Goal: Task Accomplishment & Management: Complete application form

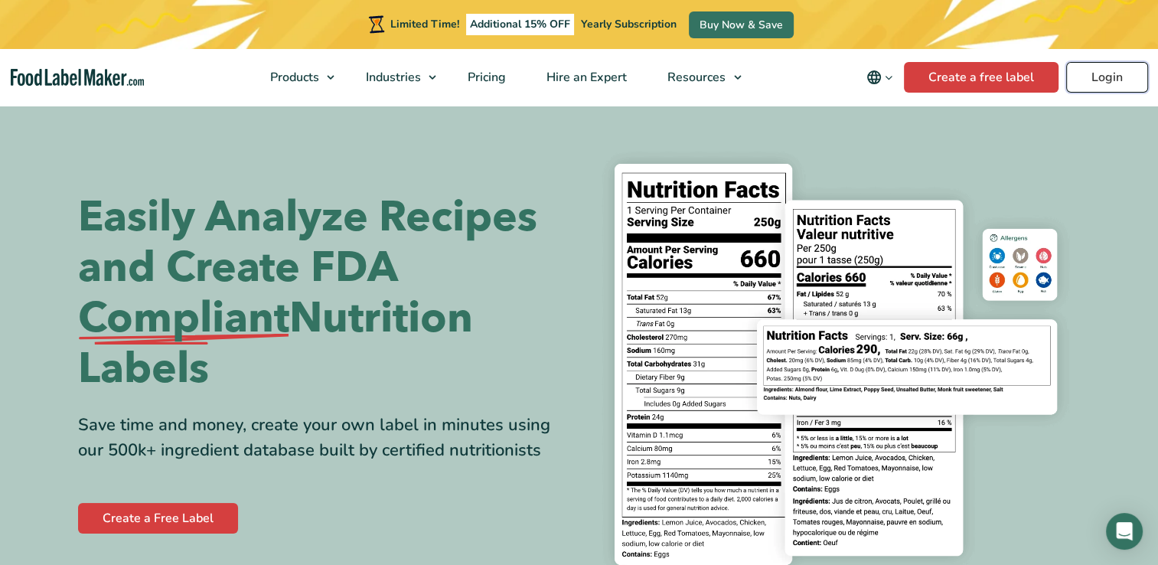
click at [1121, 76] on link "Login" at bounding box center [1107, 77] width 82 height 31
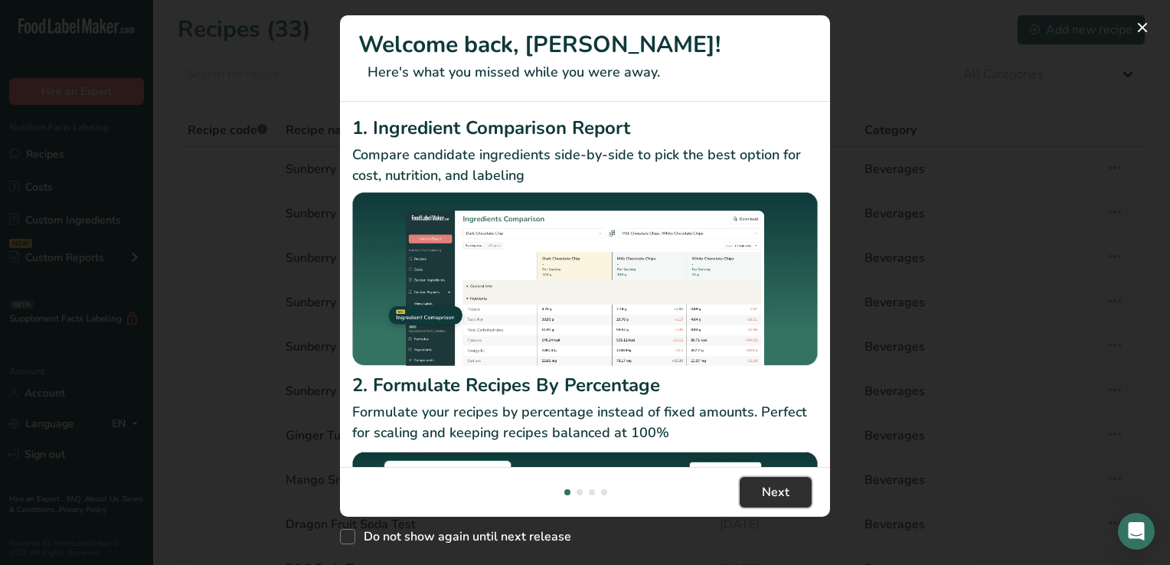
click at [776, 490] on span "Next" at bounding box center [776, 492] width 28 height 18
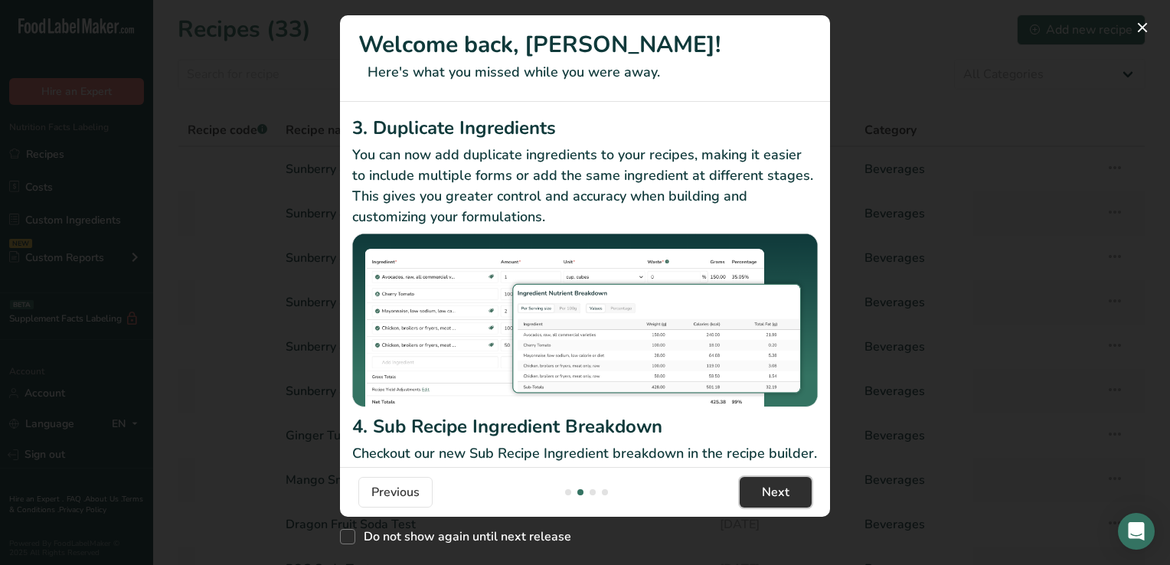
click at [776, 490] on span "Next" at bounding box center [776, 492] width 28 height 18
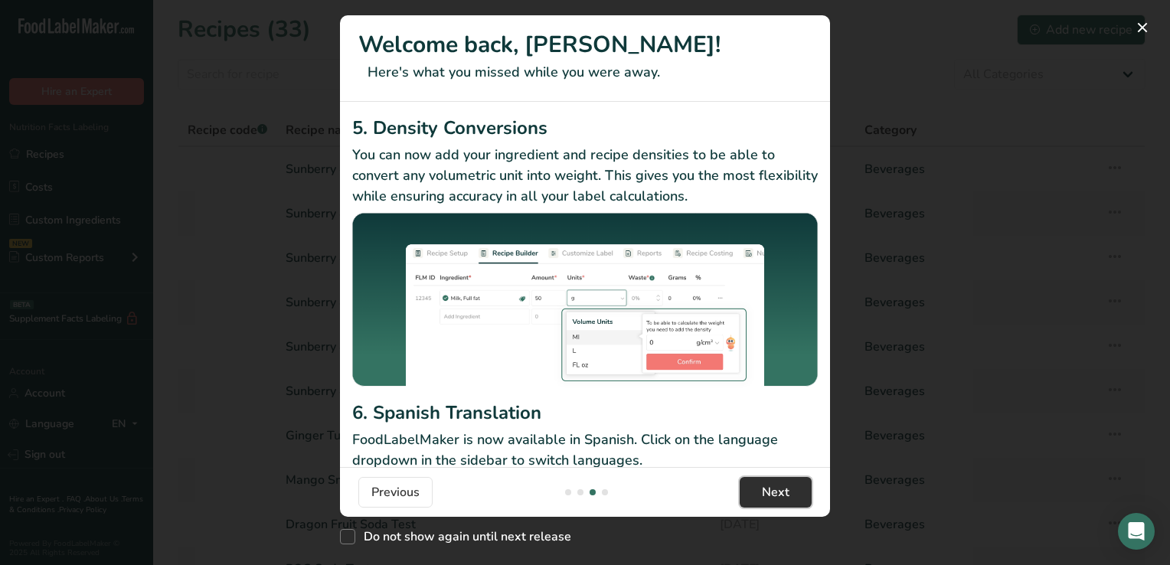
click at [776, 490] on span "Next" at bounding box center [776, 492] width 28 height 18
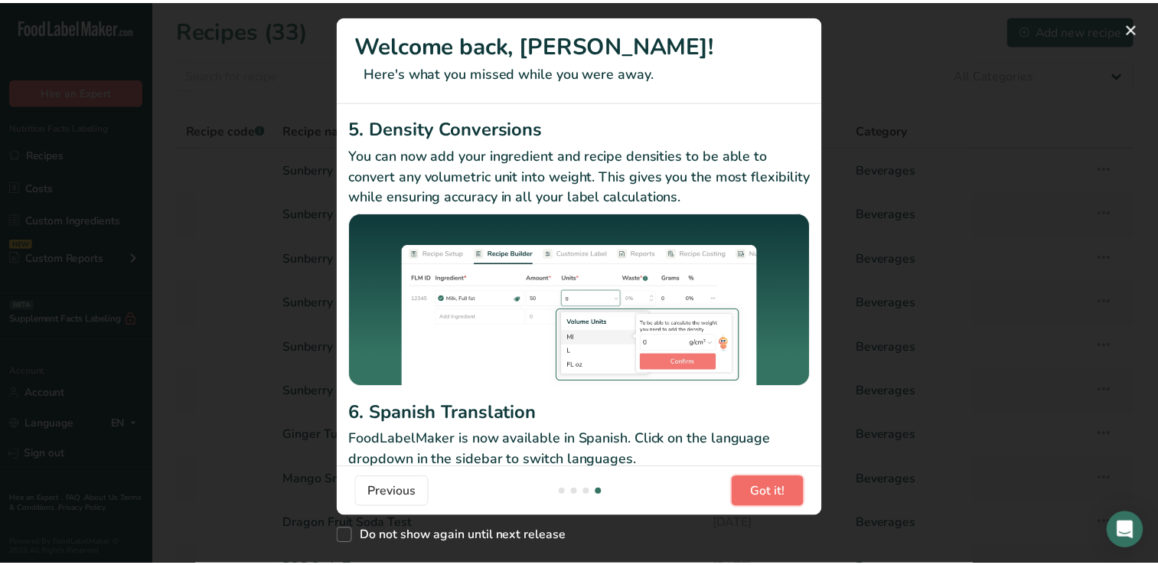
scroll to position [0, 1470]
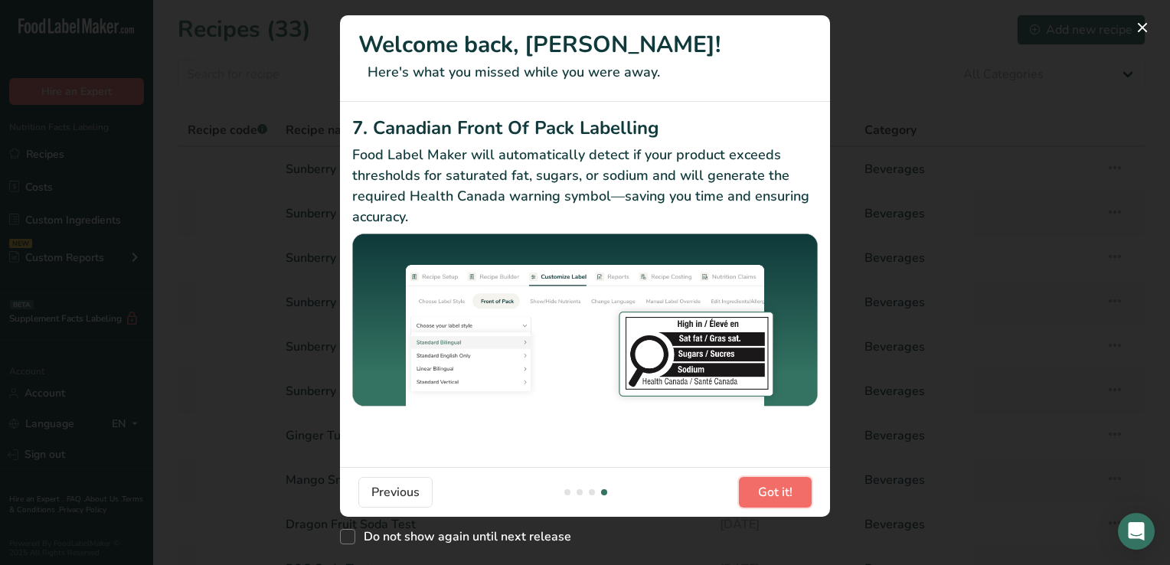
click at [776, 490] on span "Got it!" at bounding box center [775, 492] width 34 height 18
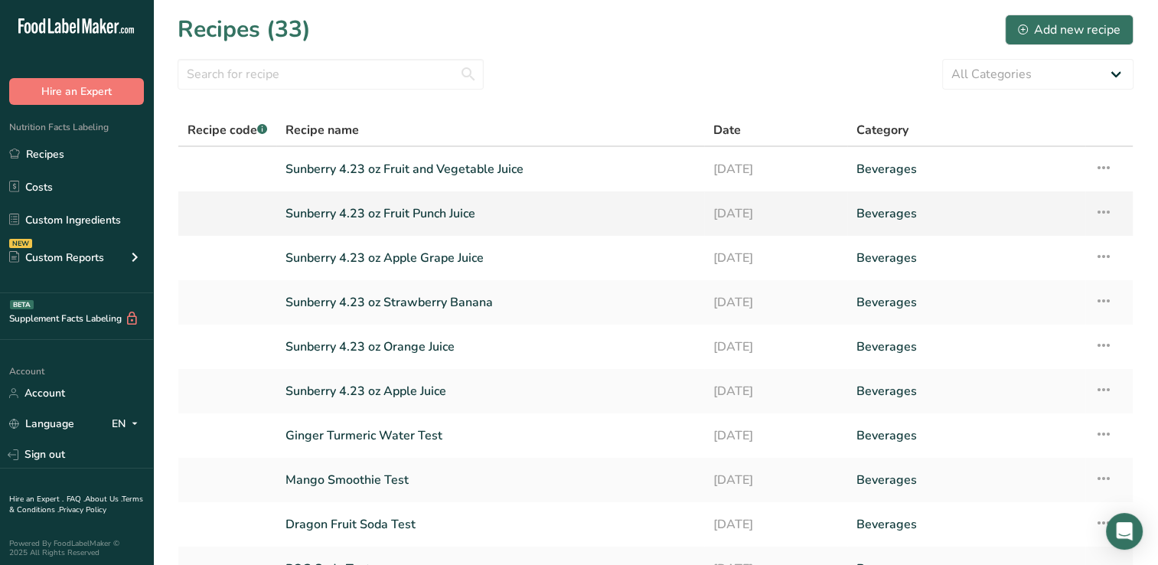
click at [355, 214] on link "Sunberry 4.23 oz Fruit Punch Juice" at bounding box center [491, 213] width 410 height 32
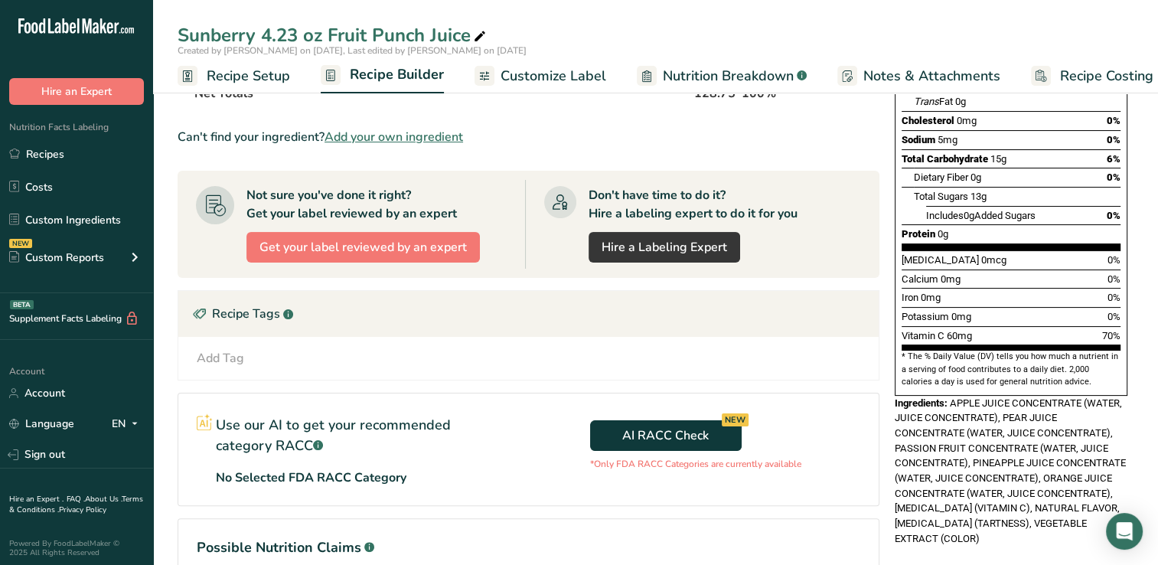
scroll to position [269, 0]
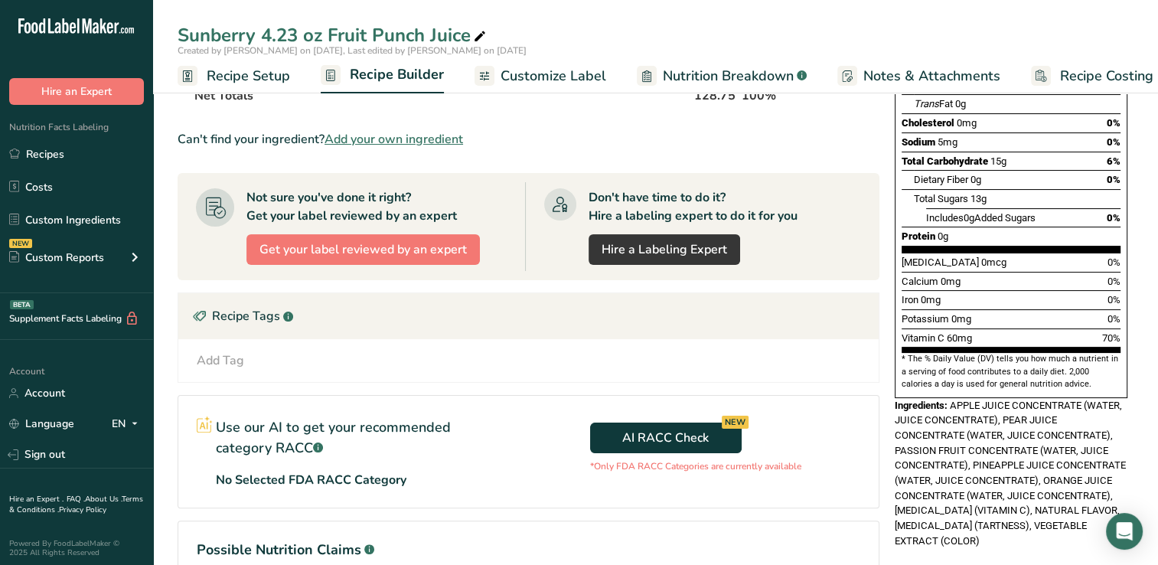
click at [566, 75] on span "Customize Label" at bounding box center [554, 76] width 106 height 21
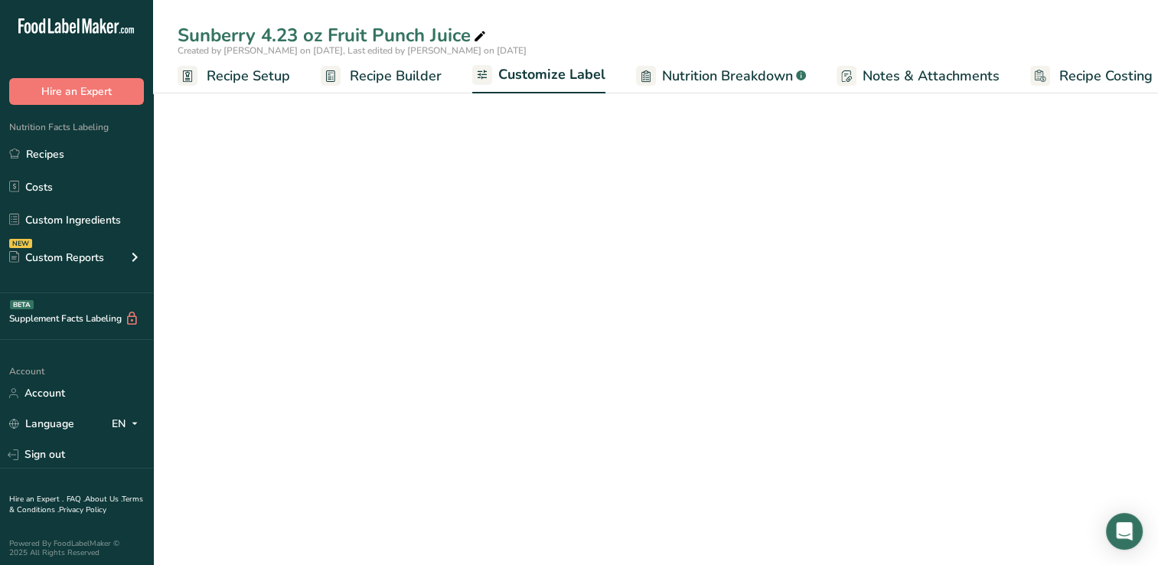
scroll to position [0, 19]
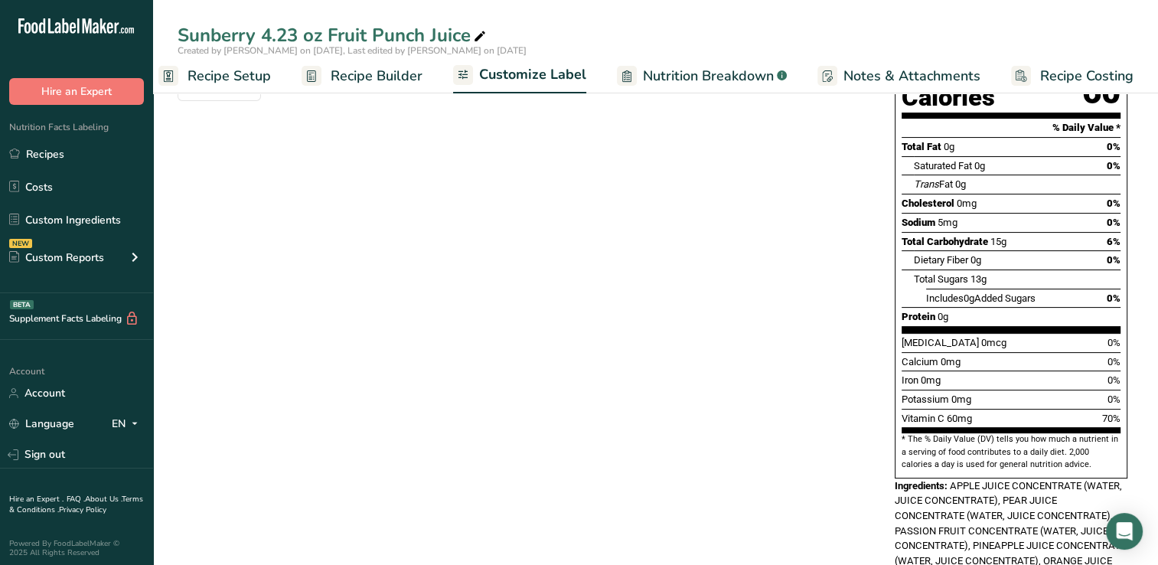
click at [377, 73] on span "Recipe Builder" at bounding box center [377, 76] width 92 height 21
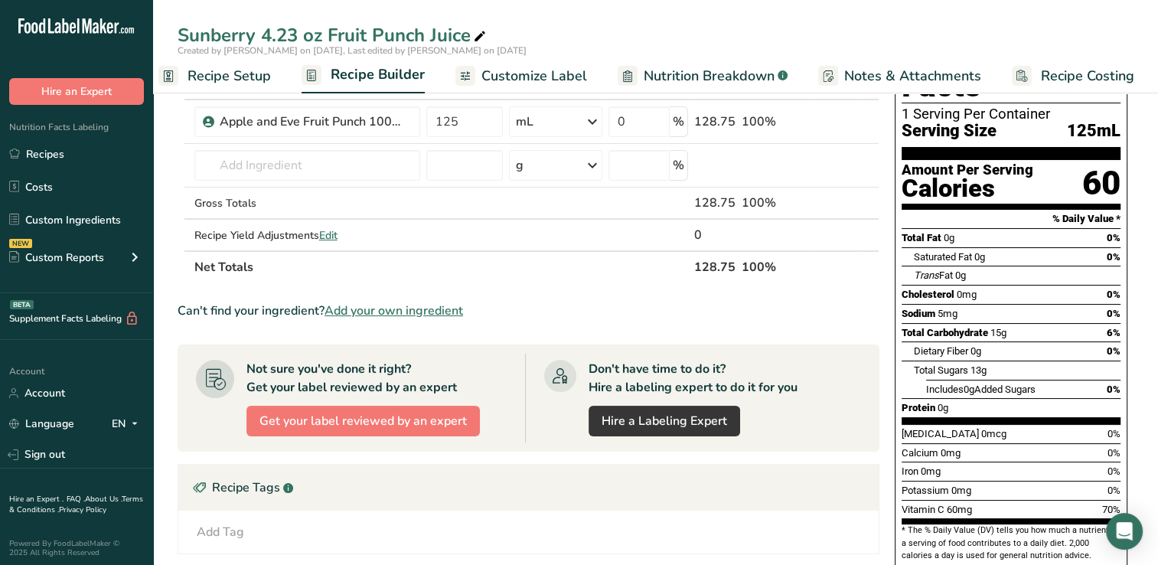
scroll to position [57, 0]
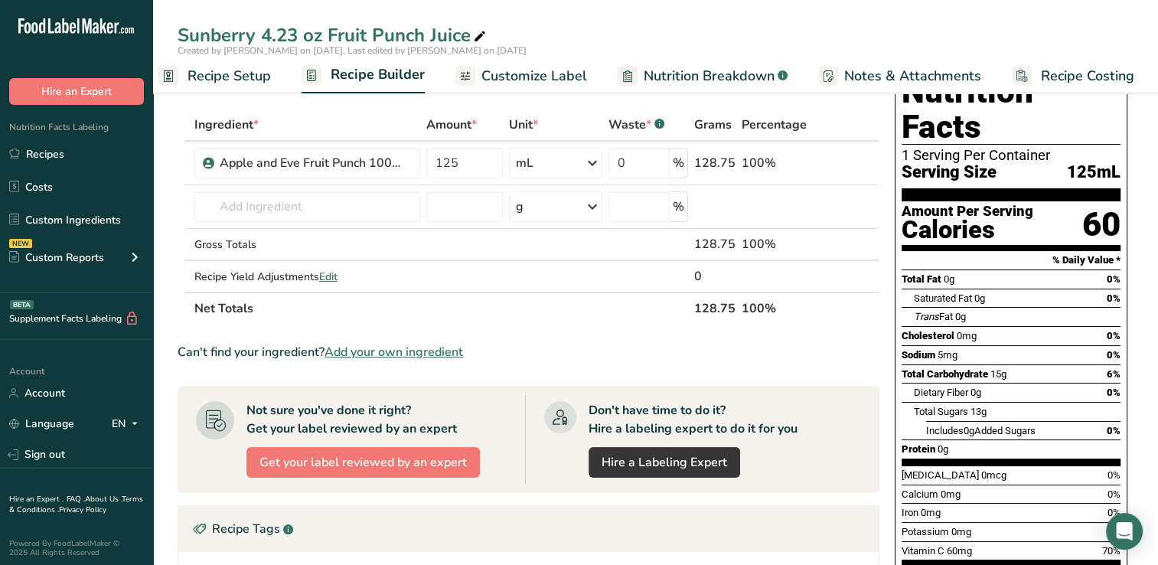
click at [547, 73] on span "Customize Label" at bounding box center [534, 76] width 106 height 21
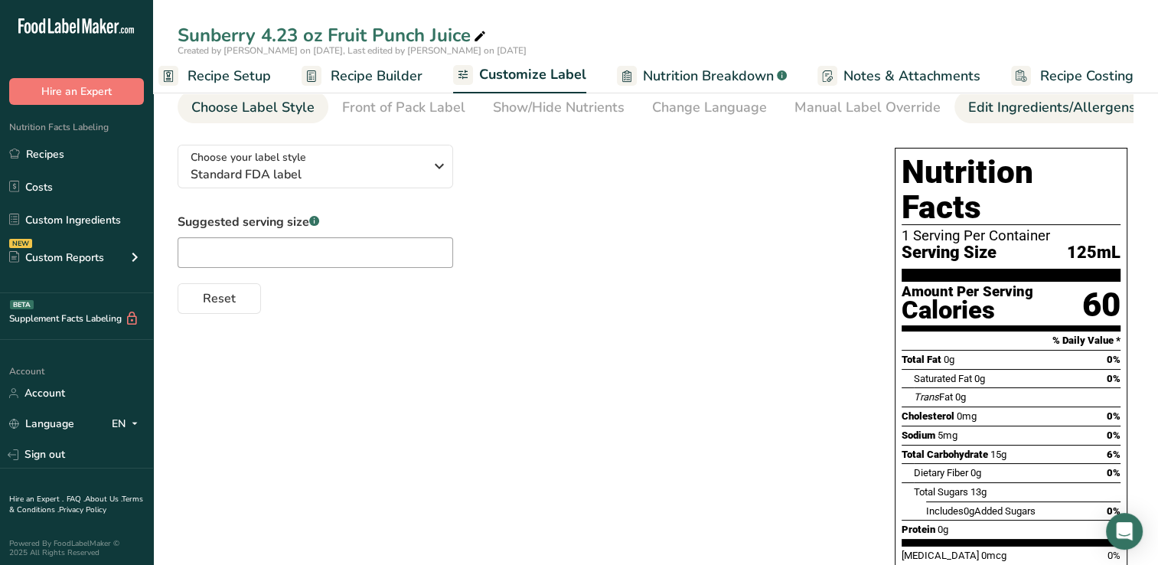
click at [989, 112] on div "Edit Ingredients/Allergens List" at bounding box center [1065, 107] width 194 height 21
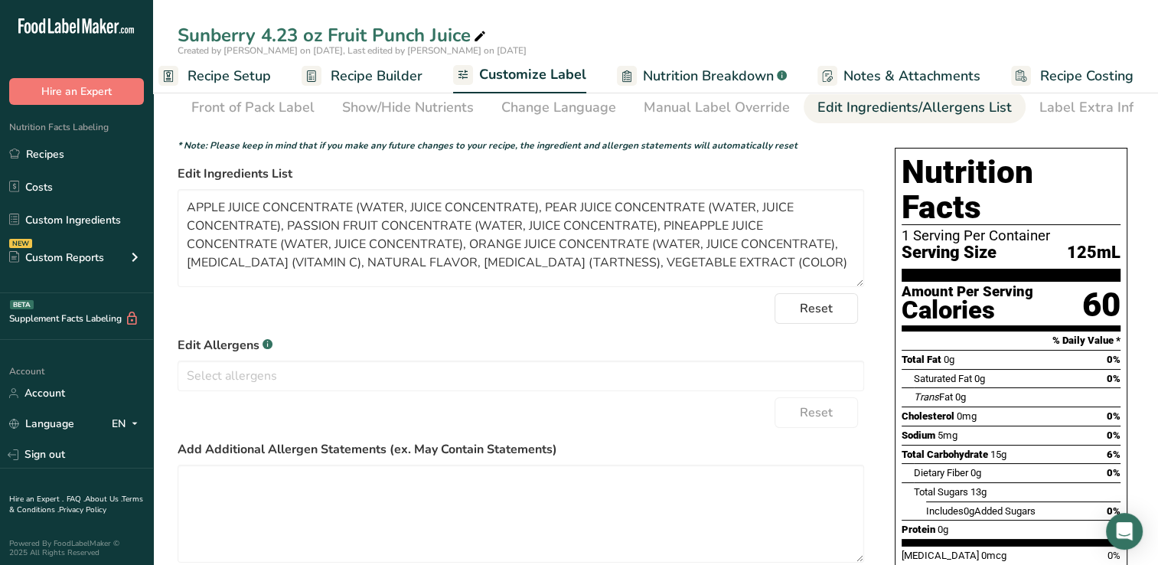
scroll to position [0, 156]
click at [285, 228] on textarea "APPLE JUICE CONCENTRATE (WATER, JUICE CONCENTRATE), PEAR JUICE CONCENTRATE (WAT…" at bounding box center [521, 238] width 687 height 98
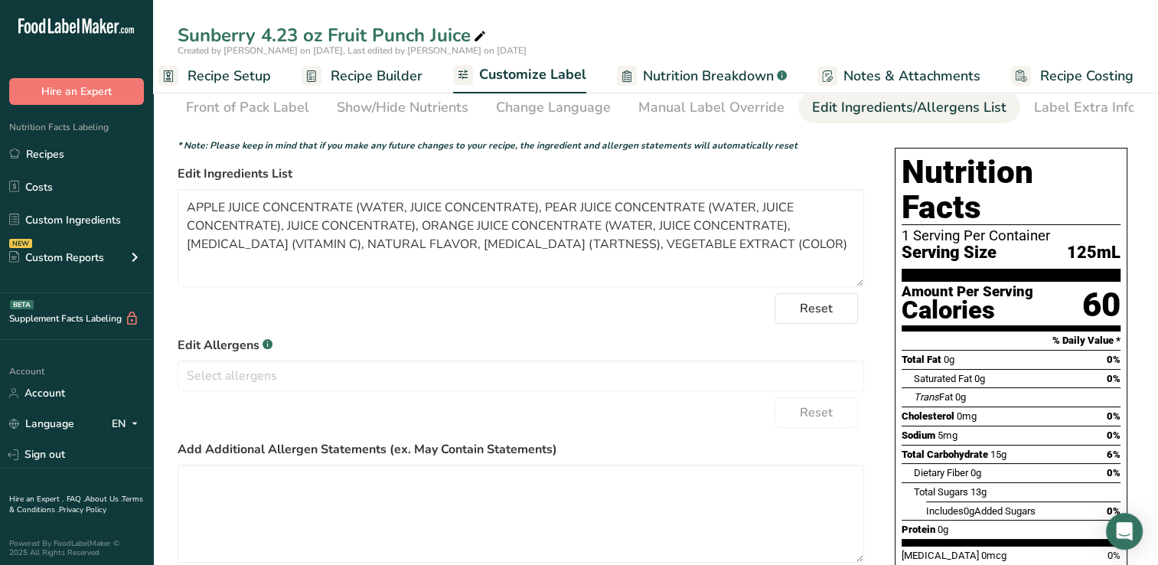
click at [374, 295] on form "* Note: Please keep in mind that if you make any future changes to your recipe,…" at bounding box center [521, 386] width 687 height 495
click at [288, 228] on textarea "APPLE JUICE CONCENTRATE (WATER, JUICE CONCENTRATE), PEAR JUICE CONCENTRATE (WAT…" at bounding box center [521, 238] width 687 height 98
click at [286, 228] on textarea "APPLE JUICE CONCENTRATE (WATER, JUICE CONCENTRATE), PEAR JUICE CONCENTRATE (WAT…" at bounding box center [521, 238] width 687 height 98
click at [453, 230] on textarea "APPLE JUICE CONCENTRATE (WATER, JUICE CONCENTRATE), PEAR JUICE CONCENTRATE (WAT…" at bounding box center [521, 238] width 687 height 98
click at [634, 229] on textarea "APPLE JUICE CONCENTRATE (WATER, JUICE CONCENTRATE), PEAR JUICE CONCENTRATE (WAT…" at bounding box center [521, 238] width 687 height 98
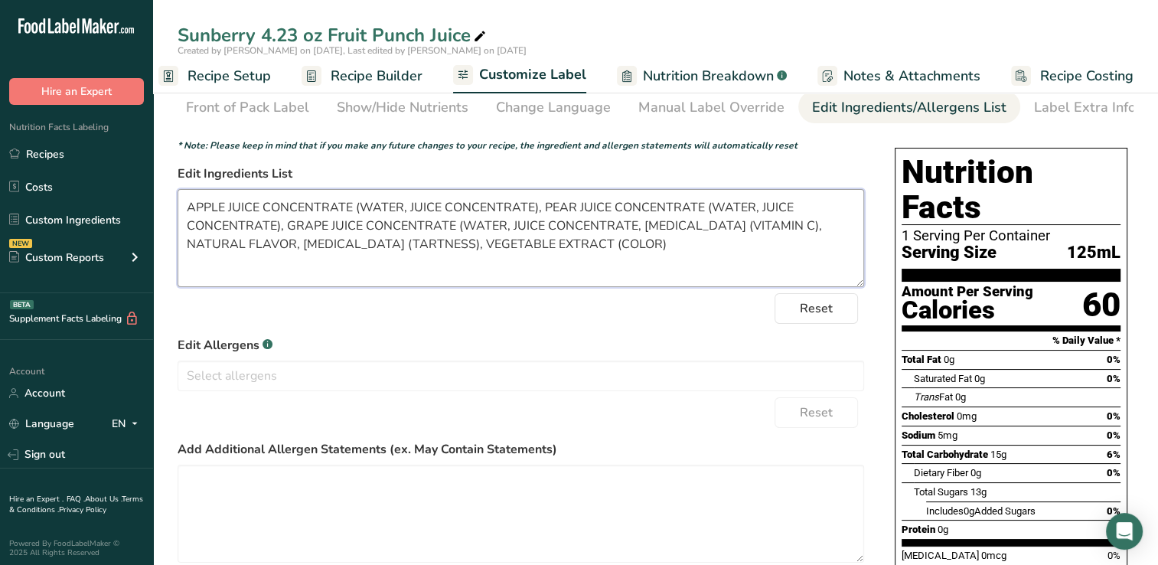
click at [646, 250] on textarea "APPLE JUICE CONCENTRATE (WATER, JUICE CONCENTRATE), PEAR JUICE CONCENTRATE (WAT…" at bounding box center [521, 238] width 687 height 98
click at [633, 228] on textarea "APPLE JUICE CONCENTRATE (WATER, JUICE CONCENTRATE), PEAR JUICE CONCENTRATE (WAT…" at bounding box center [521, 238] width 687 height 98
type textarea "APPLE JUICE CONCENTRATE (WATER, JUICE CONCENTRATE), PEAR JUICE CONCENTRATE (WAT…"
drag, startPoint x: 1165, startPoint y: 119, endPoint x: 811, endPoint y: 139, distance: 354.2
click at [811, 139] on div "Choose your label style Standard FDA label USA (FDA) Standard FDA label Tabular…" at bounding box center [521, 382] width 687 height 501
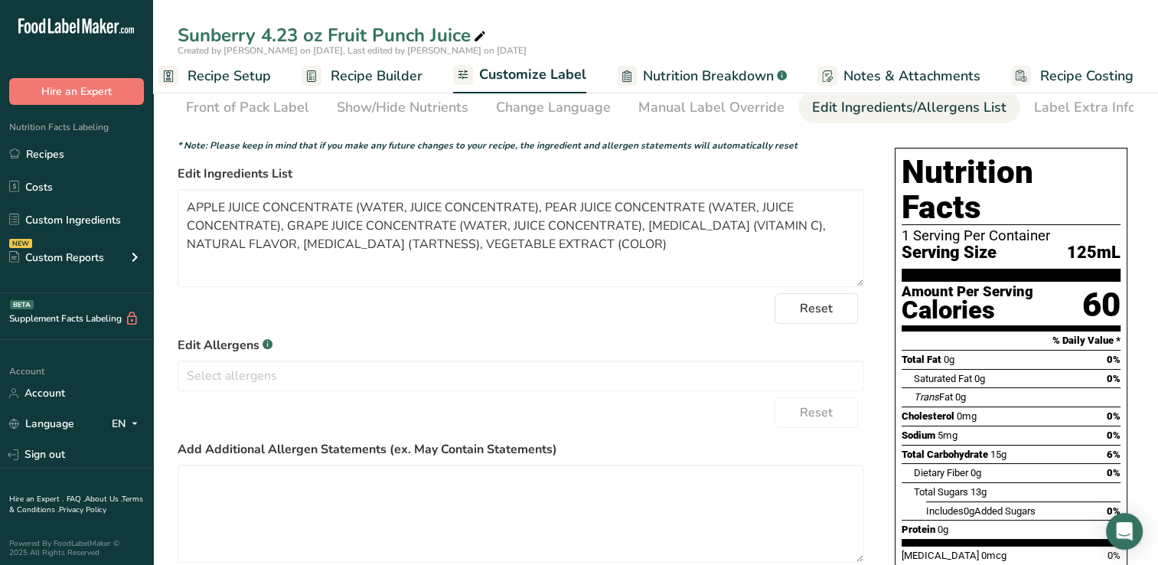
scroll to position [0, 0]
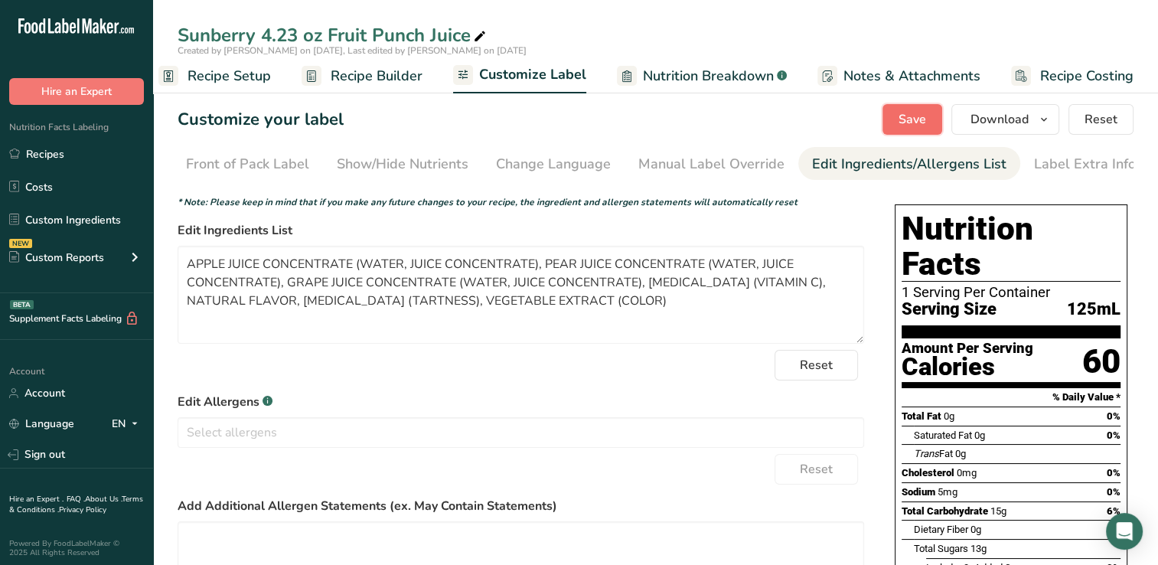
click at [924, 118] on span "Save" at bounding box center [913, 119] width 28 height 18
click at [998, 118] on span "Download" at bounding box center [1000, 119] width 58 height 18
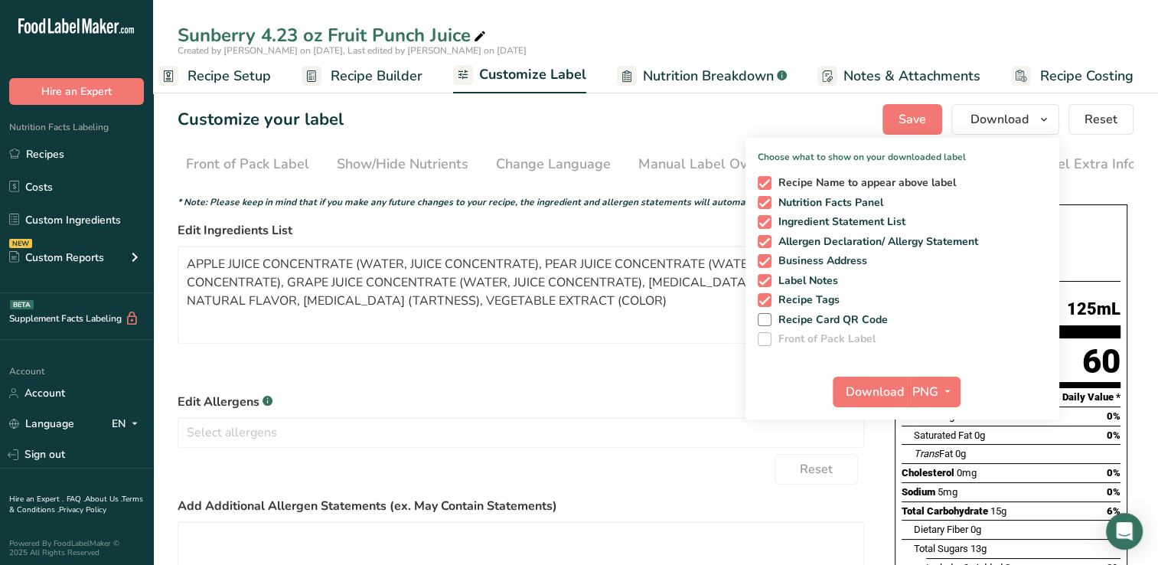
click at [769, 179] on span at bounding box center [765, 183] width 14 height 14
click at [768, 179] on input "Recipe Name to appear above label" at bounding box center [763, 183] width 10 height 10
checkbox input "false"
click at [767, 242] on span at bounding box center [765, 242] width 14 height 14
click at [767, 242] on input "Allergen Declaration/ Allergy Statement" at bounding box center [763, 242] width 10 height 10
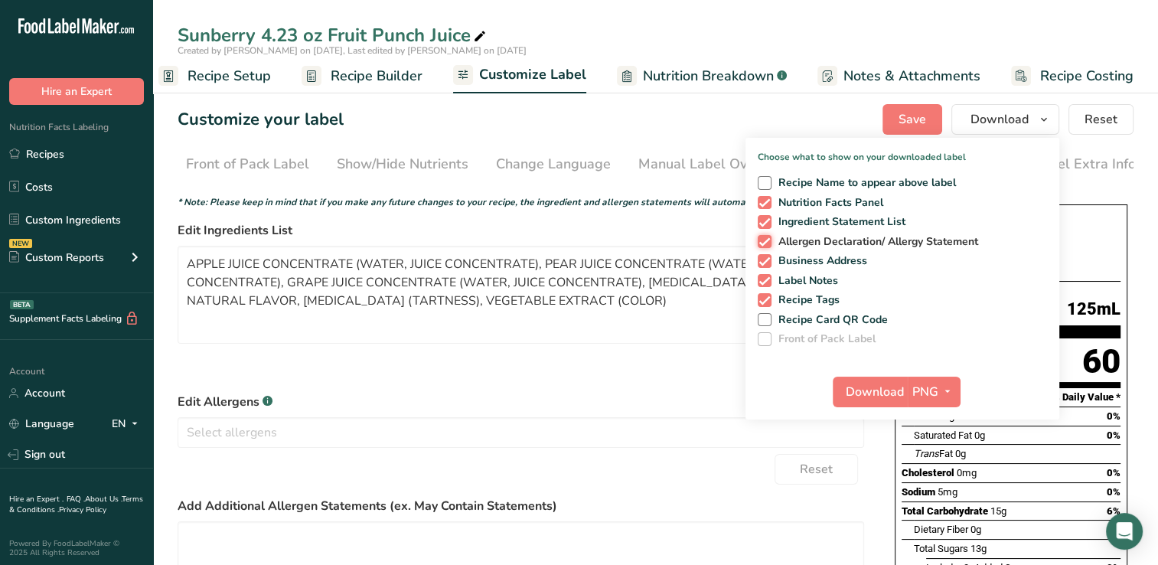
checkbox input "false"
click at [766, 258] on span at bounding box center [765, 261] width 14 height 14
click at [766, 258] on input "Business Address" at bounding box center [763, 261] width 10 height 10
checkbox input "false"
click at [762, 278] on span at bounding box center [765, 281] width 14 height 14
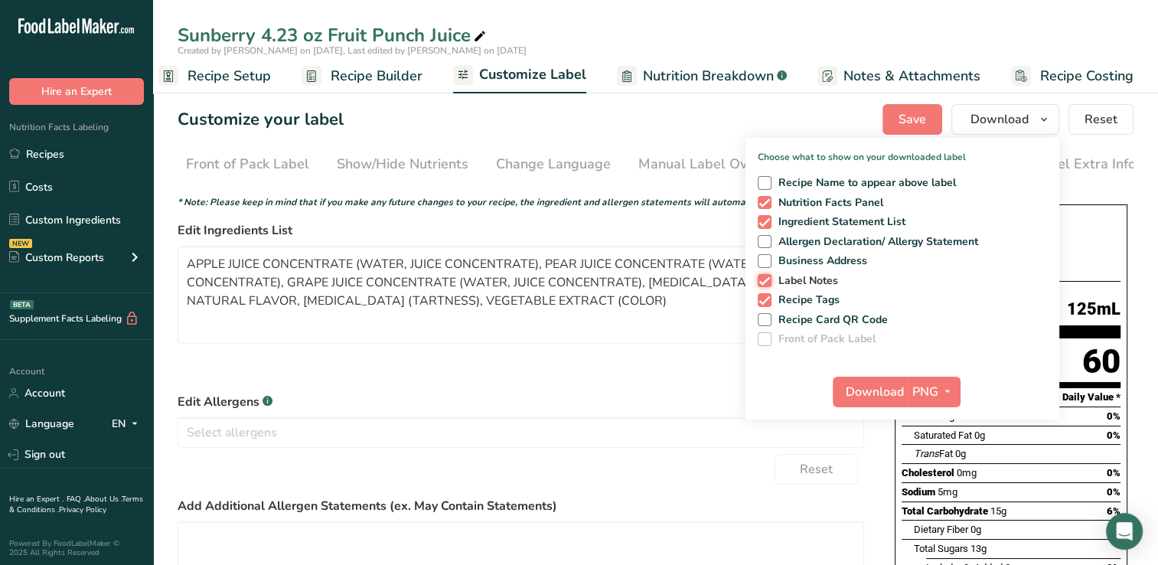
click at [762, 278] on input "Label Notes" at bounding box center [763, 281] width 10 height 10
checkbox input "false"
click at [765, 294] on span at bounding box center [765, 300] width 14 height 14
click at [765, 295] on input "Recipe Tags" at bounding box center [763, 300] width 10 height 10
checkbox input "false"
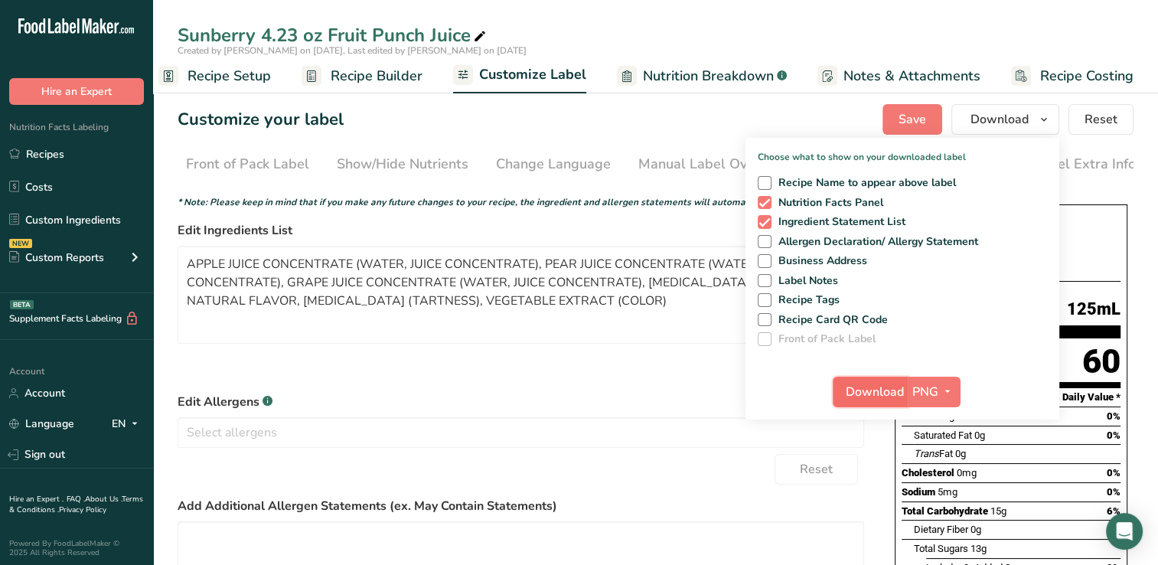
click at [880, 386] on span "Download" at bounding box center [875, 392] width 58 height 18
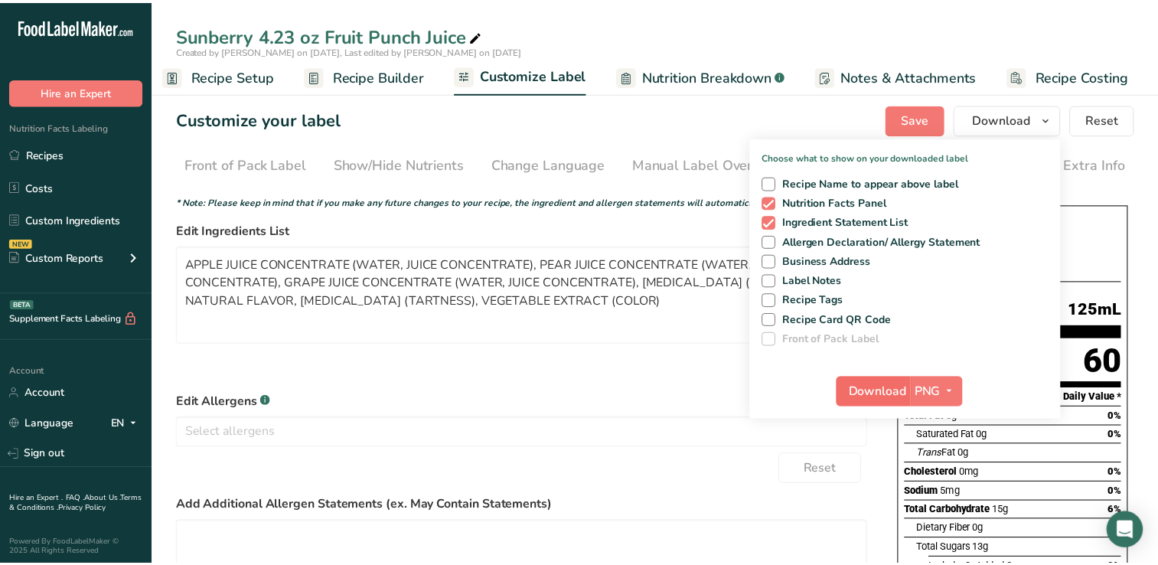
scroll to position [0, 8]
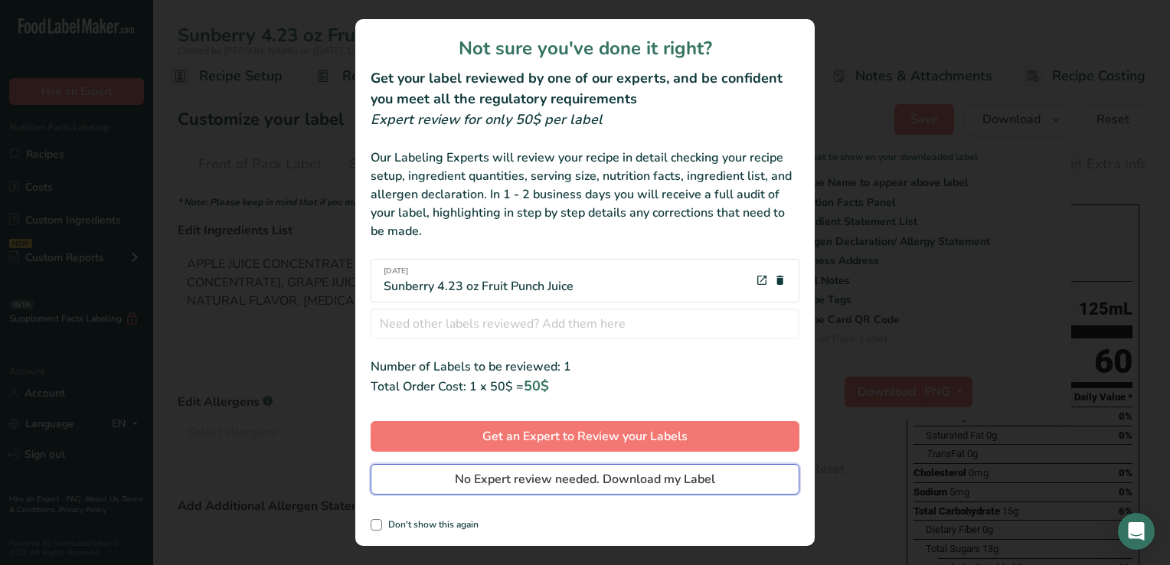
click at [579, 476] on span "No Expert review needed. Download my Label" at bounding box center [585, 479] width 260 height 18
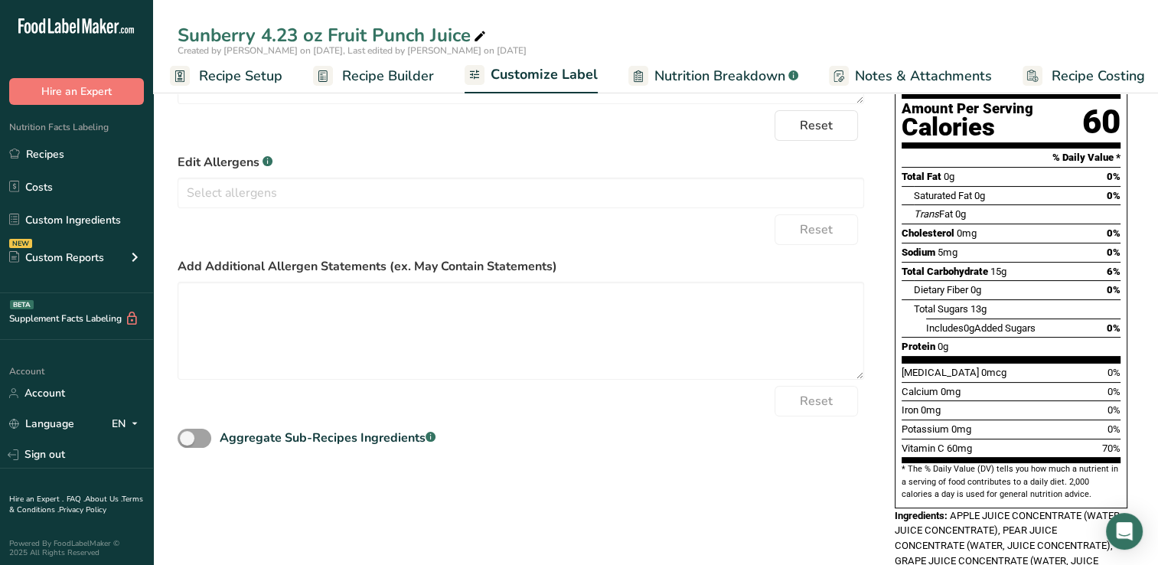
scroll to position [0, 0]
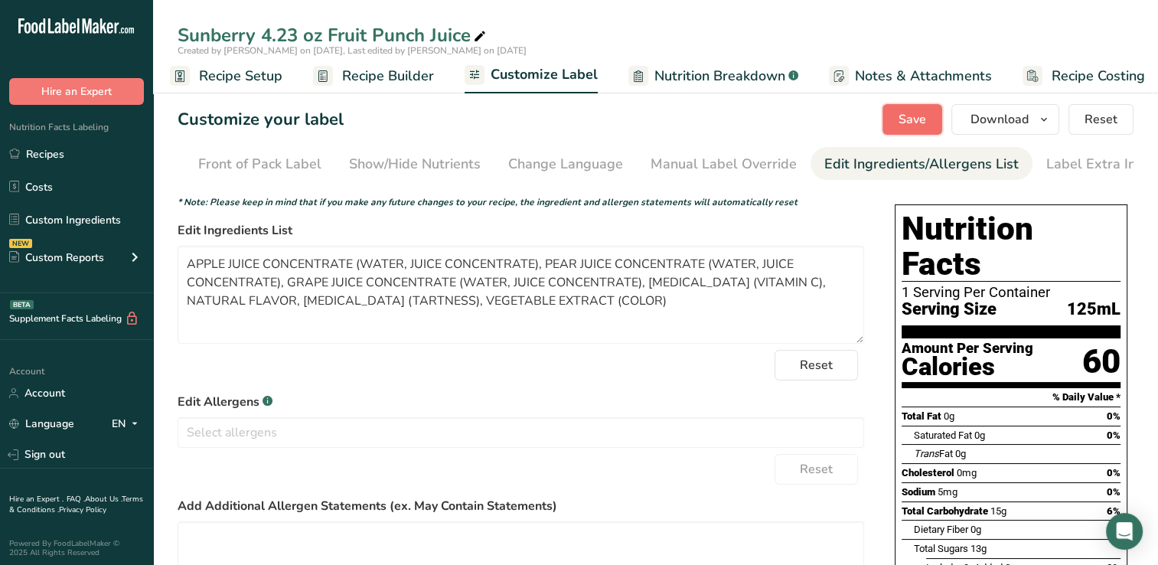
click at [922, 116] on span "Save" at bounding box center [913, 119] width 28 height 18
click at [254, 162] on div "Front of Pack Label" at bounding box center [259, 164] width 123 height 21
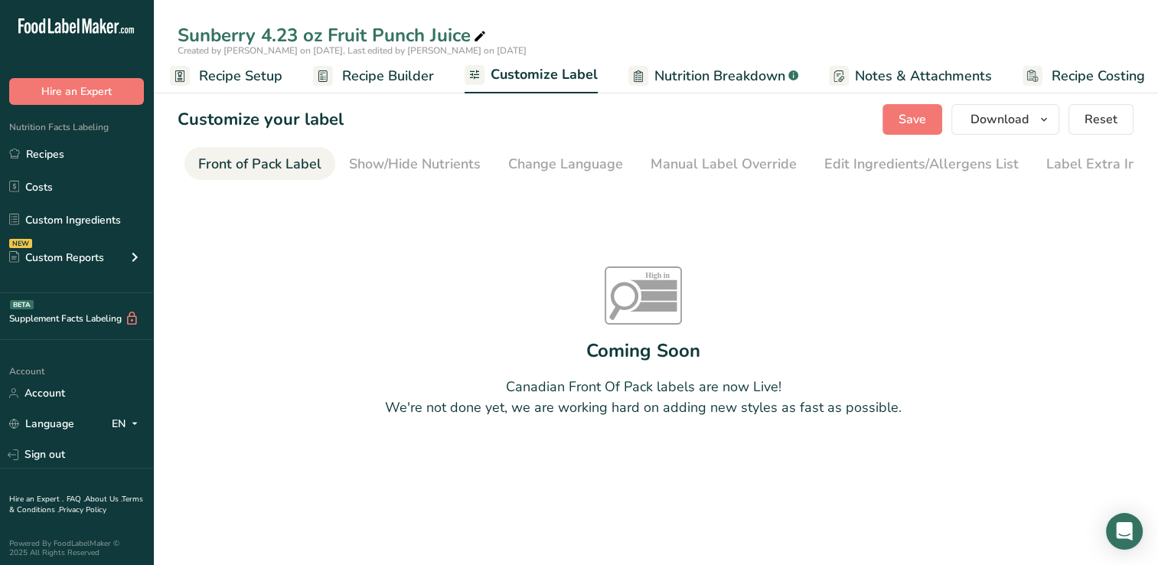
scroll to position [0, 148]
click at [398, 164] on div "Show/Hide Nutrients" at bounding box center [410, 164] width 132 height 21
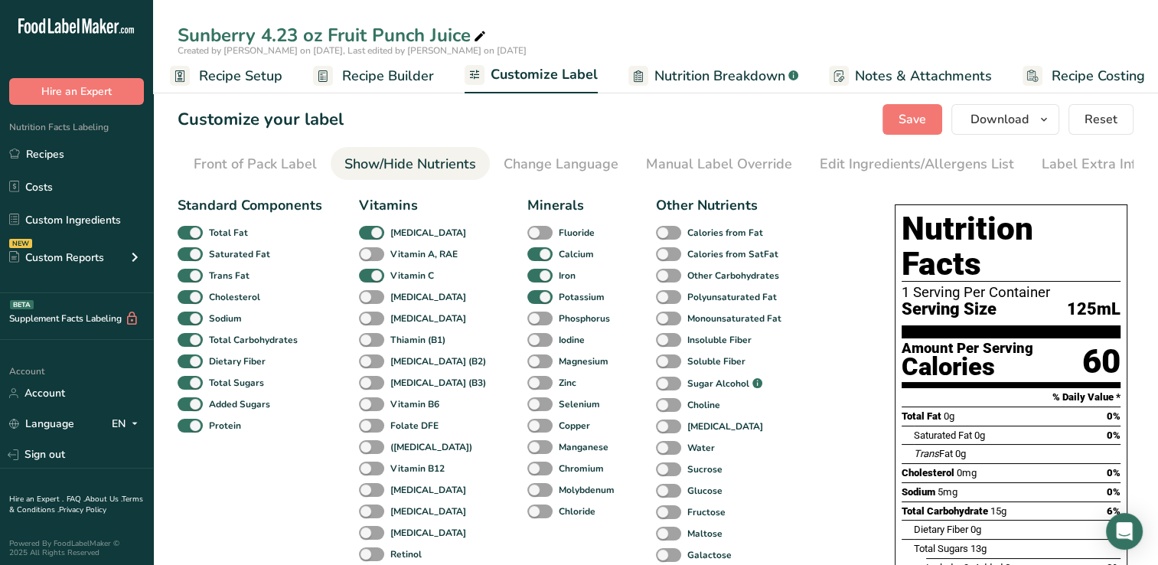
scroll to position [0, 156]
click at [384, 73] on span "Recipe Builder" at bounding box center [388, 76] width 92 height 21
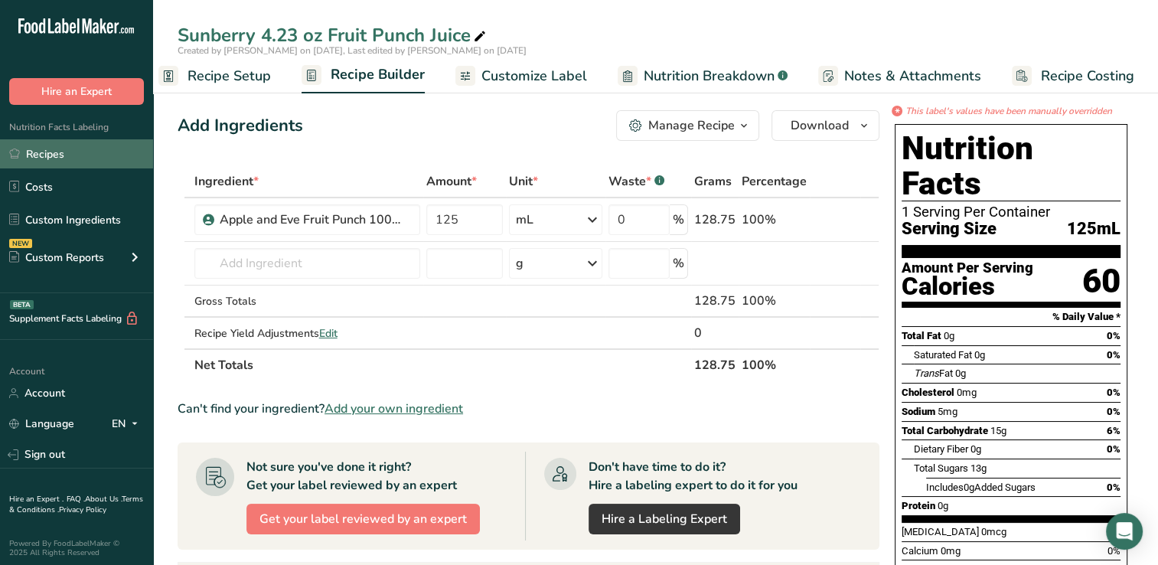
click at [92, 152] on link "Recipes" at bounding box center [76, 153] width 153 height 29
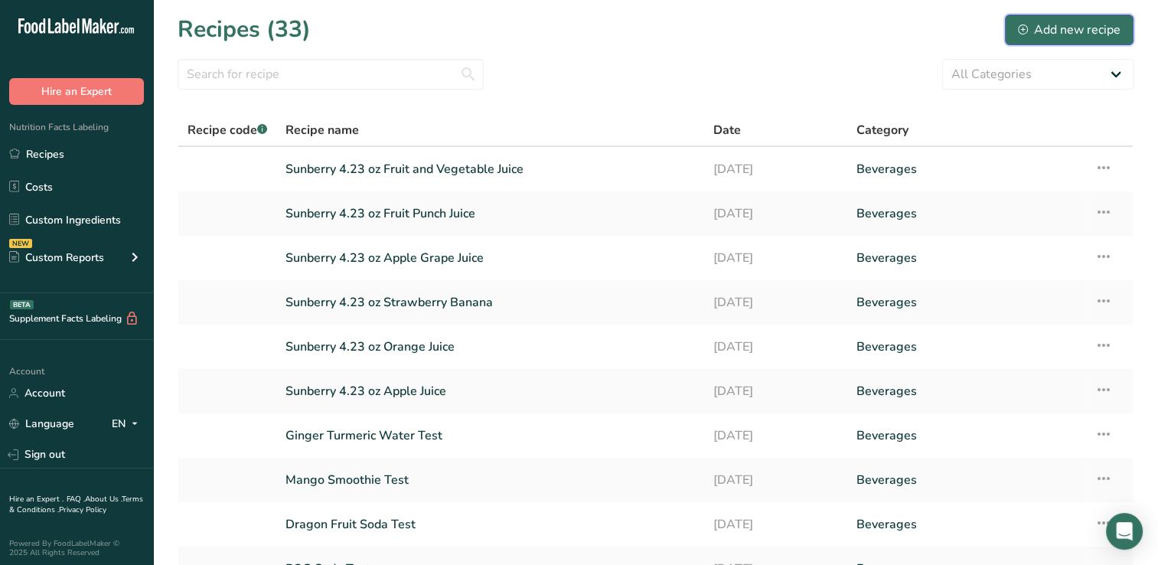
click at [1072, 29] on div "Add new recipe" at bounding box center [1069, 30] width 103 height 18
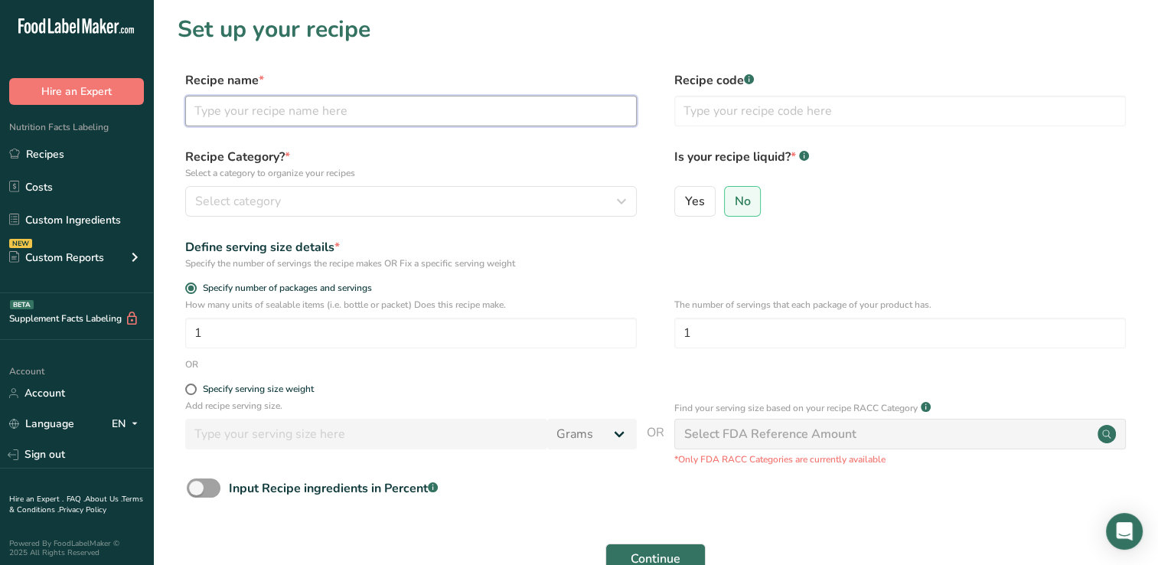
click at [203, 113] on input "text" at bounding box center [411, 111] width 452 height 31
type input "Mango Sauce Test"
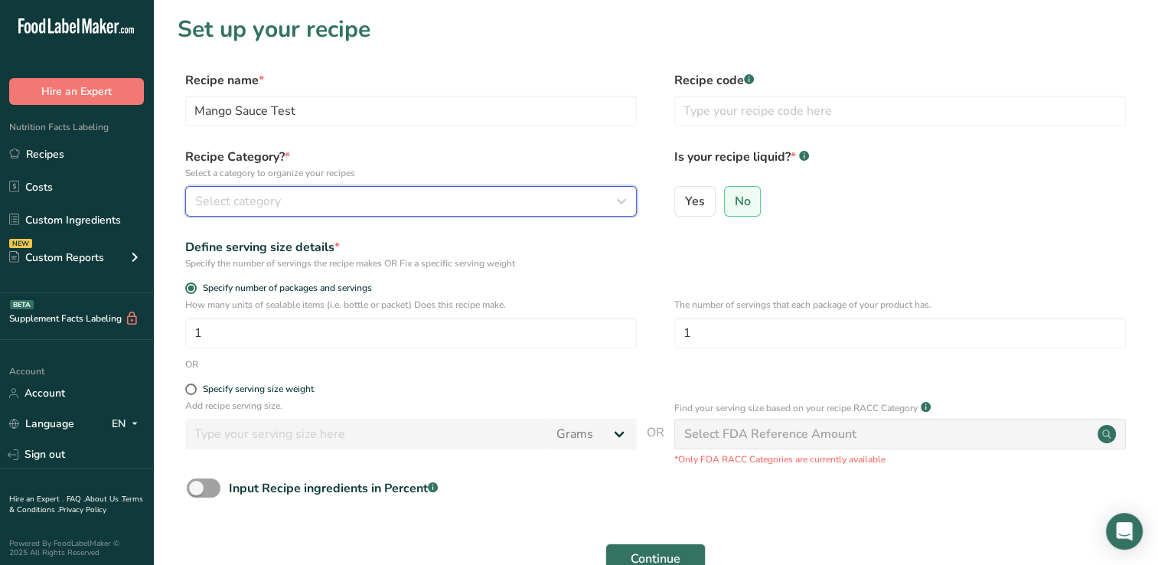
click at [211, 198] on span "Select category" at bounding box center [238, 201] width 86 height 18
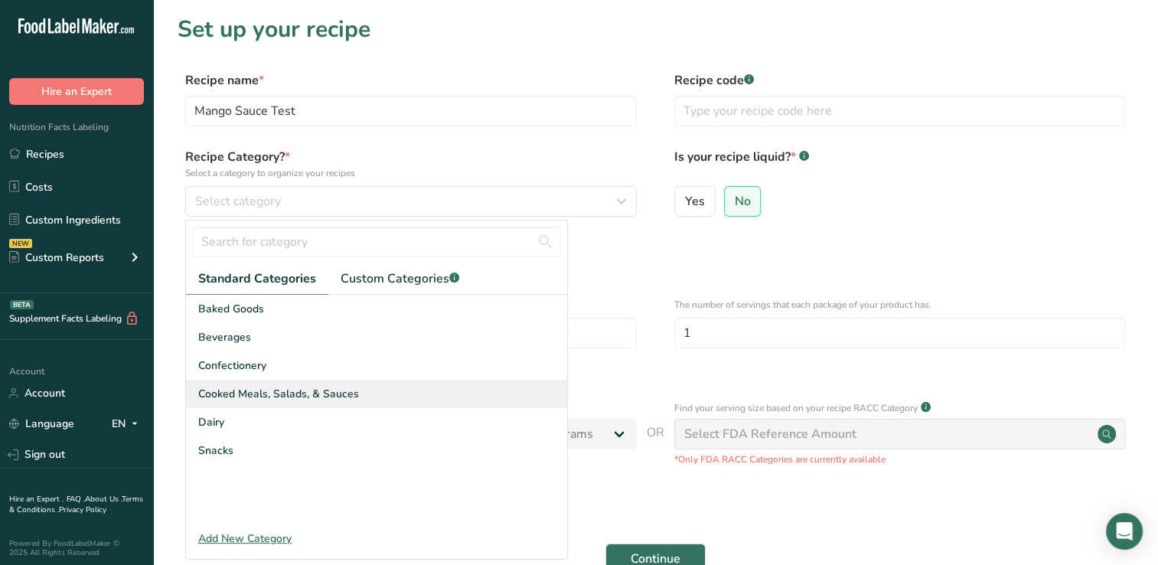
click at [312, 391] on span "Cooked Meals, Salads, & Sauces" at bounding box center [278, 394] width 161 height 16
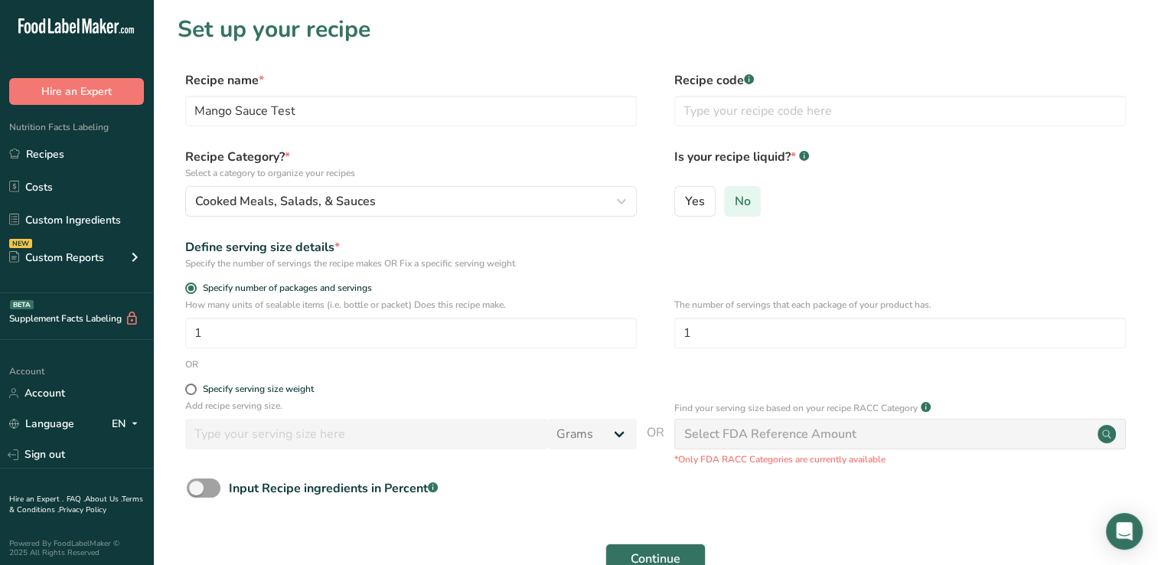
click at [743, 197] on span "No" at bounding box center [742, 201] width 16 height 15
click at [735, 197] on input "No" at bounding box center [730, 201] width 10 height 10
click at [188, 386] on span at bounding box center [190, 388] width 11 height 11
click at [188, 386] on input "Specify serving size weight" at bounding box center [190, 389] width 10 height 10
radio input "true"
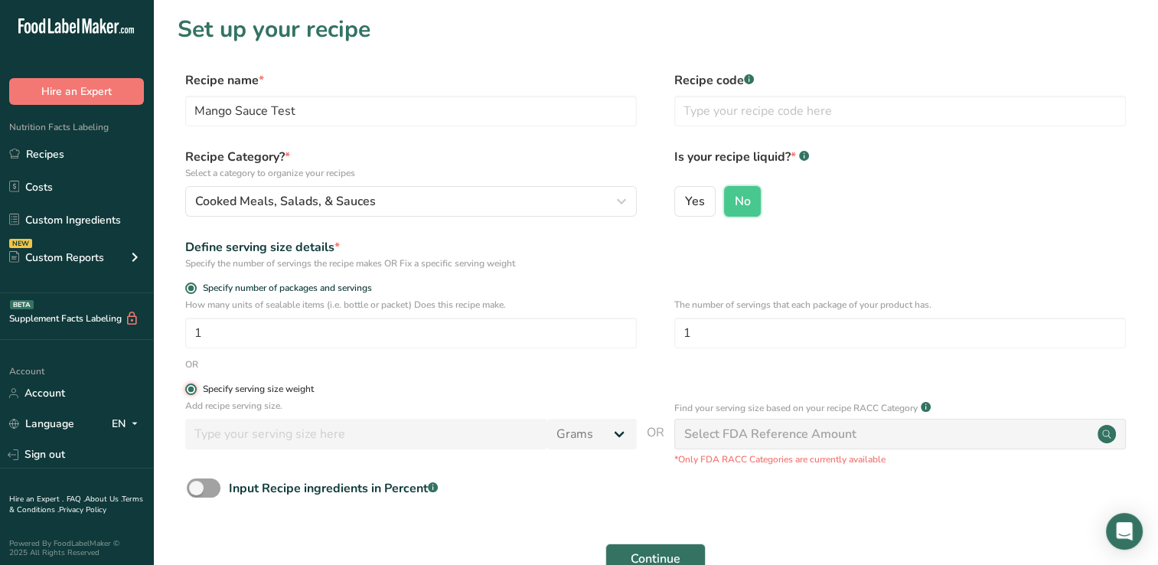
radio input "false"
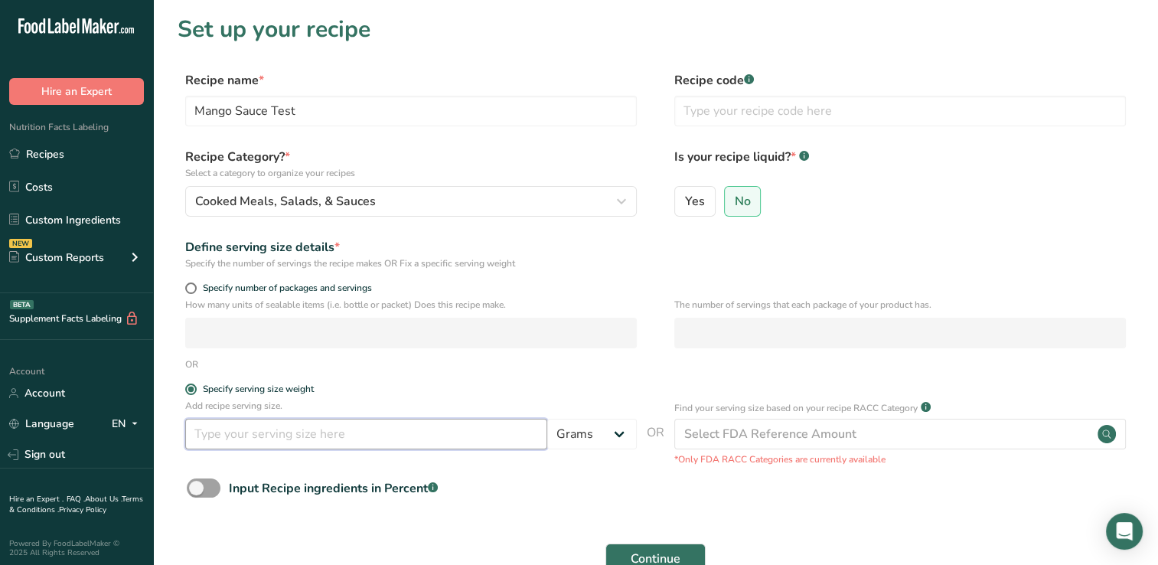
click at [199, 439] on input "number" at bounding box center [366, 434] width 362 height 31
type input "4"
click at [615, 432] on select "Grams kg mg mcg lb oz l mL fl oz tbsp tsp cup qt gallon" at bounding box center [592, 434] width 90 height 31
select select "5"
click at [547, 419] on select "Grams kg mg mcg lb oz l mL fl oz tbsp tsp cup qt gallon" at bounding box center [592, 434] width 90 height 31
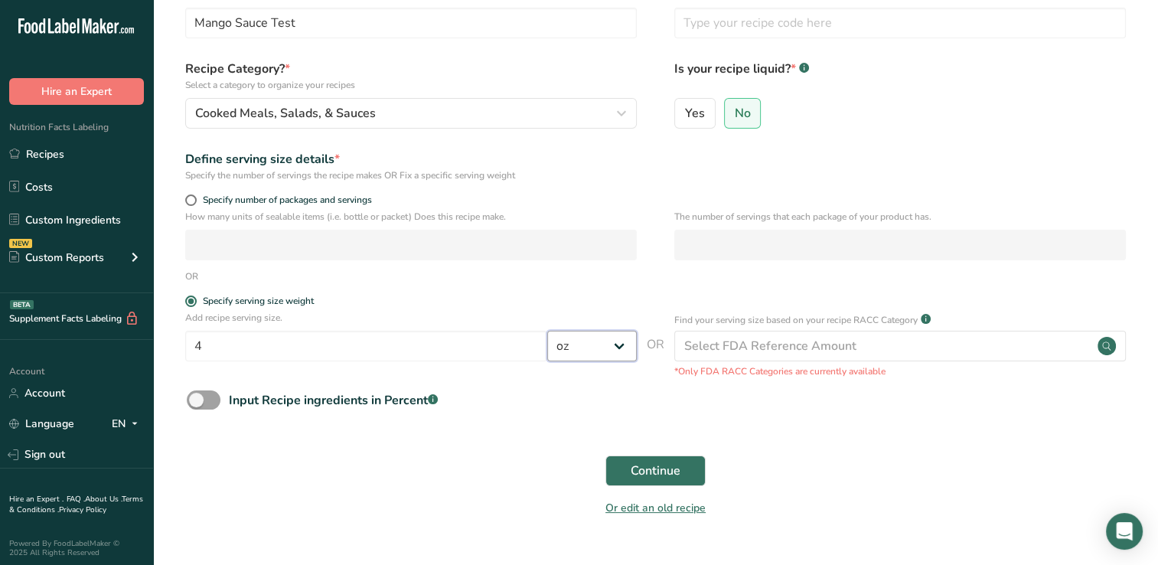
scroll to position [122, 0]
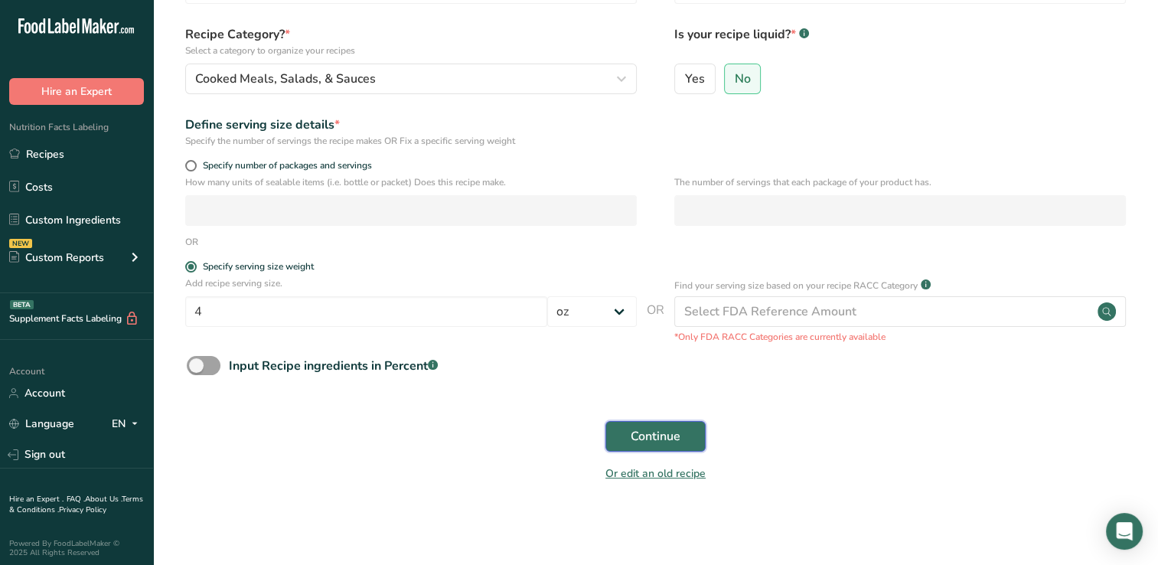
click at [652, 434] on span "Continue" at bounding box center [656, 436] width 50 height 18
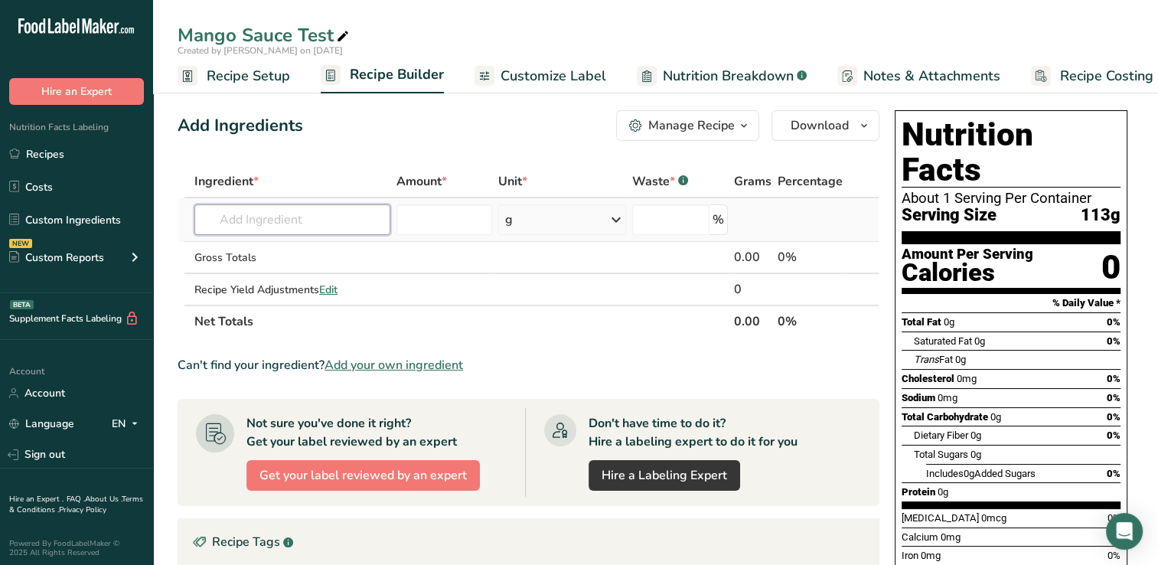
click at [204, 216] on input "text" at bounding box center [292, 219] width 196 height 31
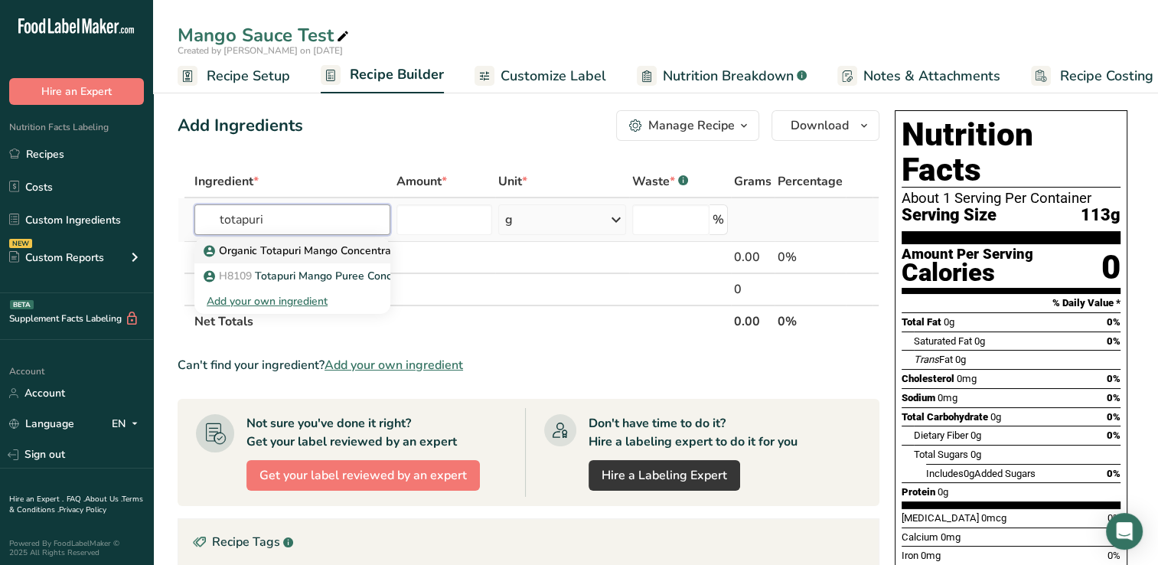
type input "totapuri"
click at [288, 250] on p "Organic Totapuri Mango Concentrate" at bounding box center [304, 251] width 194 height 16
type input "Organic Totapuri Mango Concentrate"
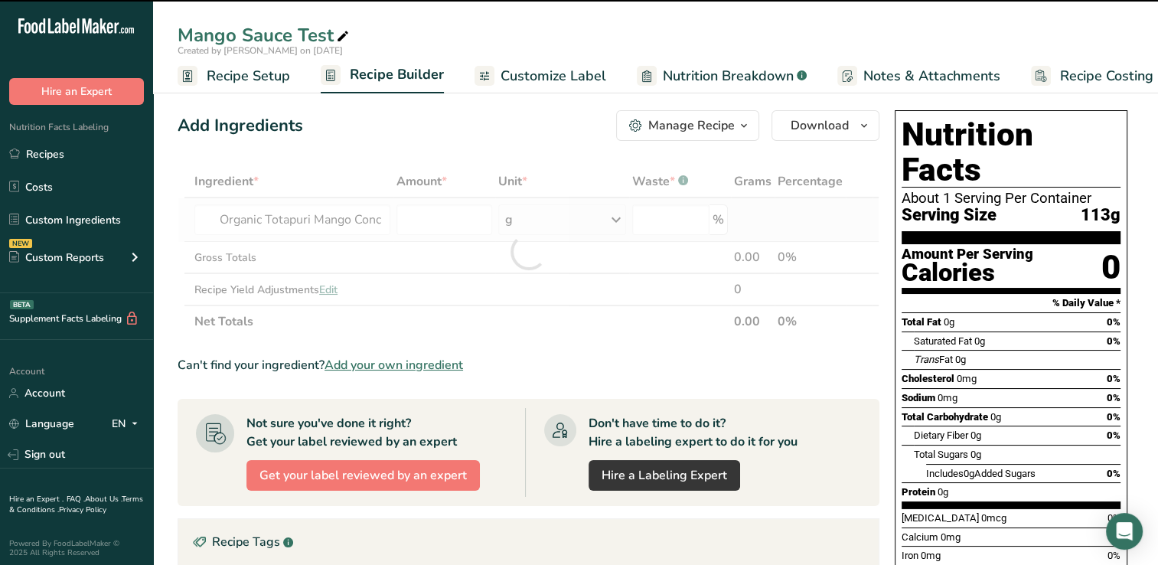
type input "0"
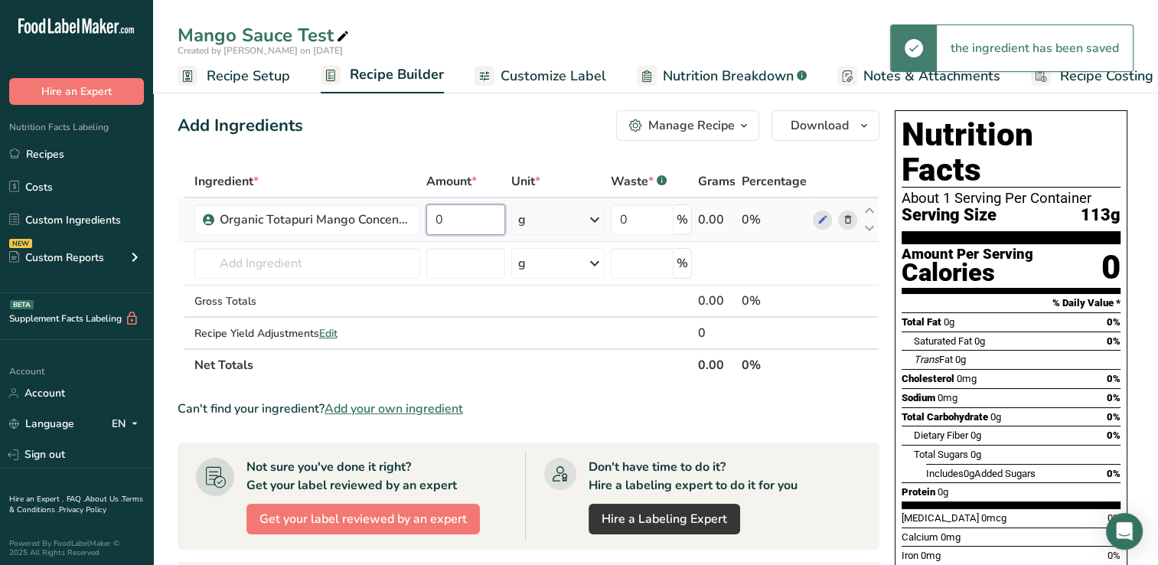
click at [454, 219] on input "0" at bounding box center [465, 219] width 79 height 31
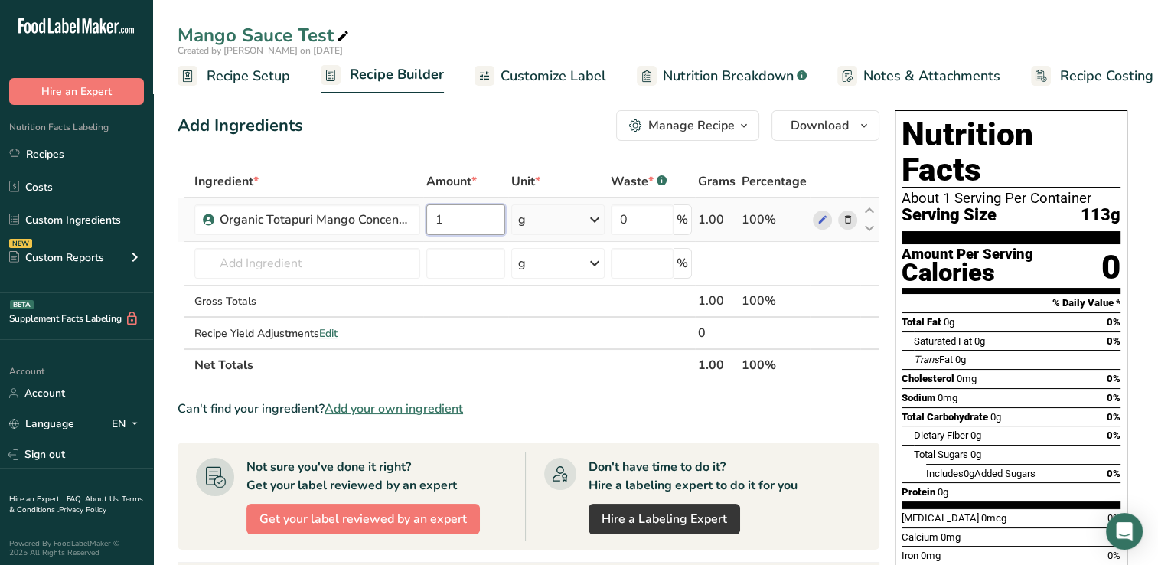
type input "1"
click at [596, 217] on div "Ingredient * Amount * Unit * Waste * .a-a{fill:#347362;}.b-a{fill:#fff;} Grams …" at bounding box center [529, 273] width 702 height 216
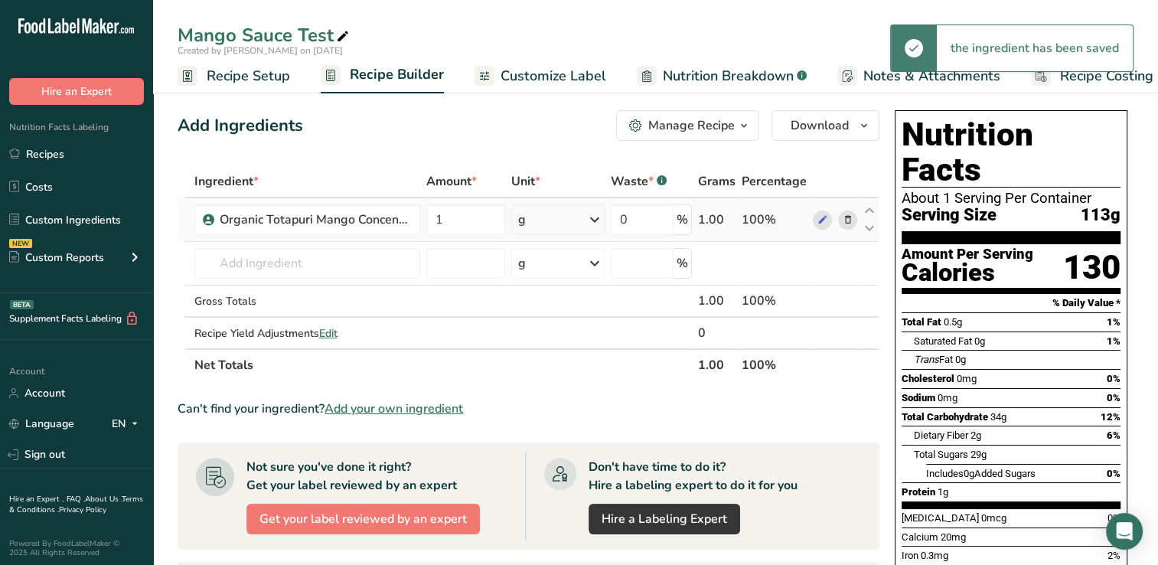
click at [596, 217] on icon at bounding box center [595, 220] width 18 height 28
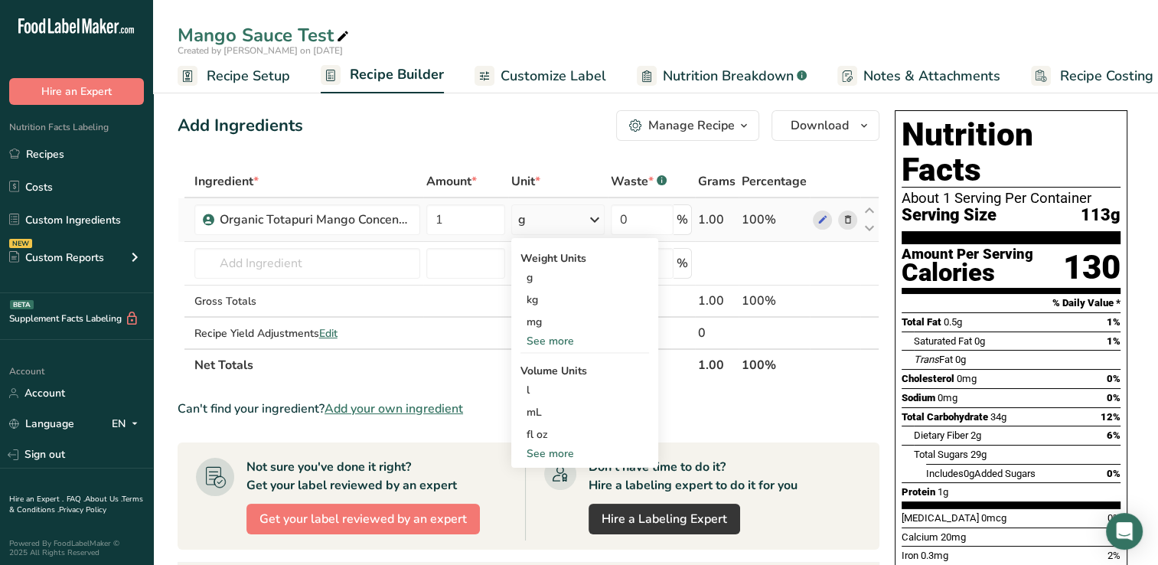
click at [543, 338] on div "See more" at bounding box center [585, 341] width 129 height 16
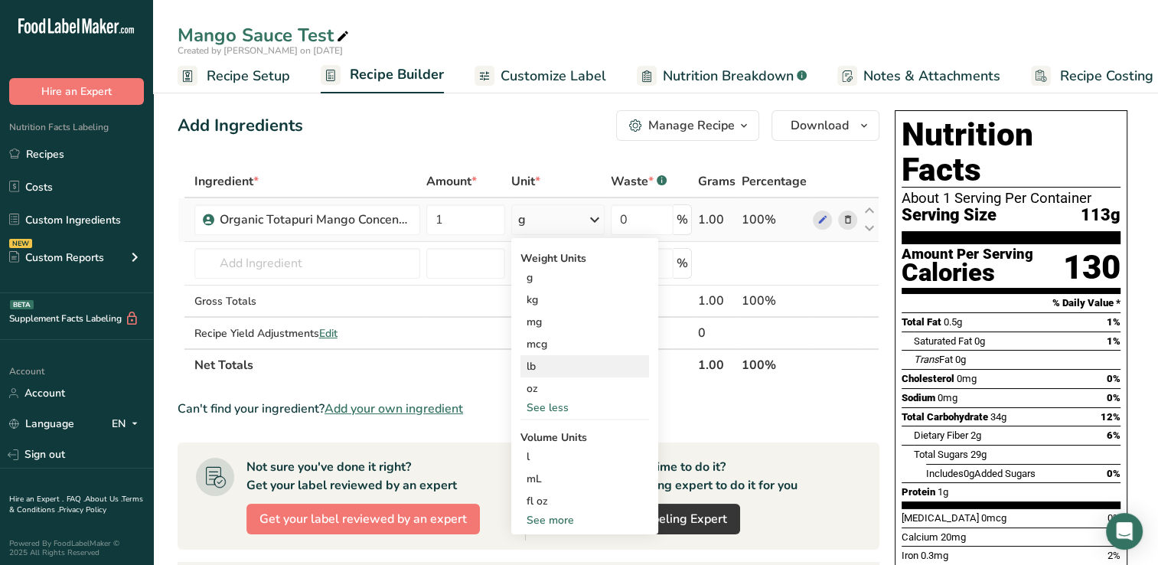
click at [531, 366] on div "lb" at bounding box center [585, 366] width 129 height 22
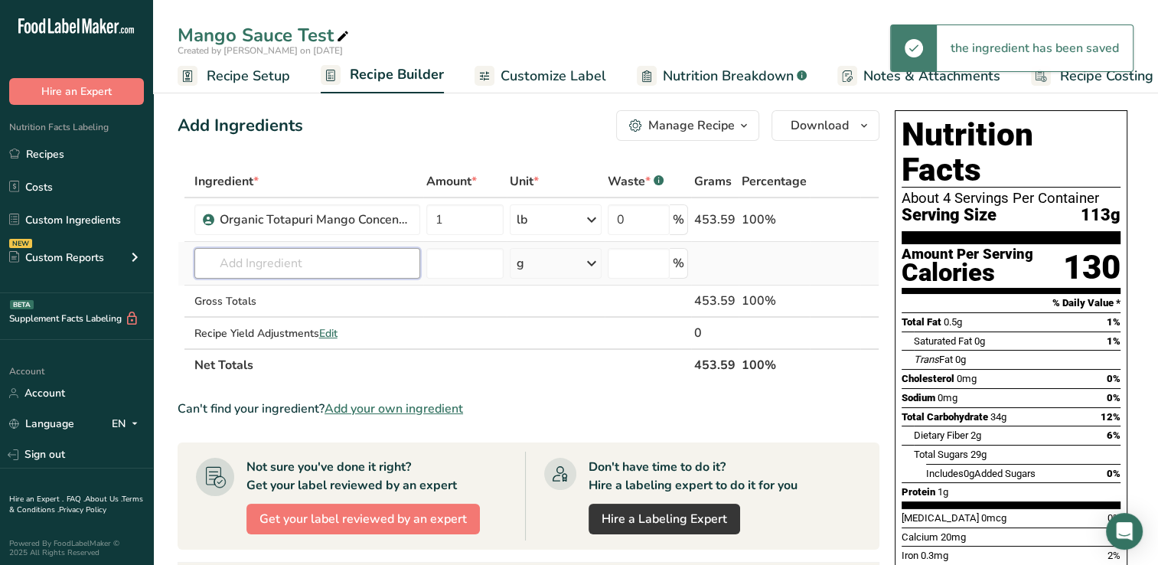
click at [229, 265] on input "text" at bounding box center [307, 263] width 226 height 31
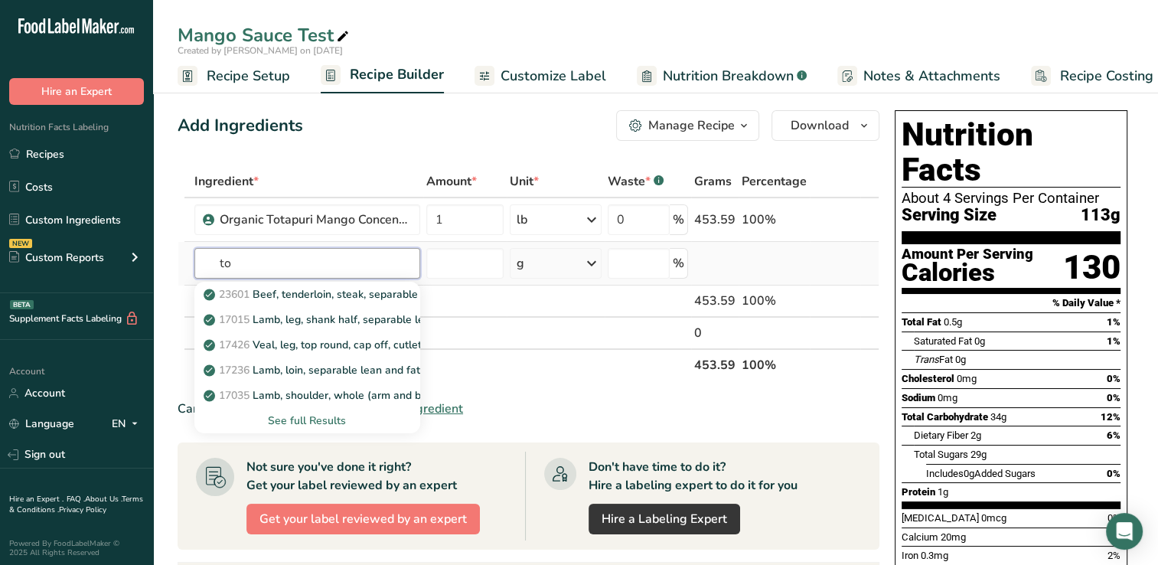
type input "t"
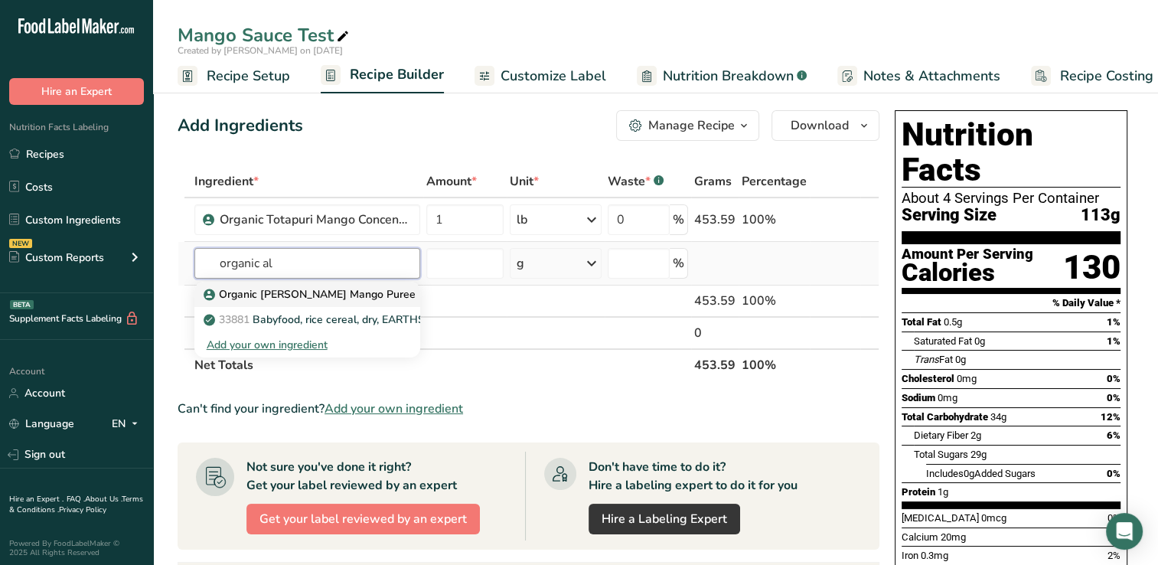
type input "organic al"
click at [279, 289] on p "Organic Alphonso Mango Puree" at bounding box center [311, 294] width 209 height 16
type input "Organic Alphonso Mango Puree"
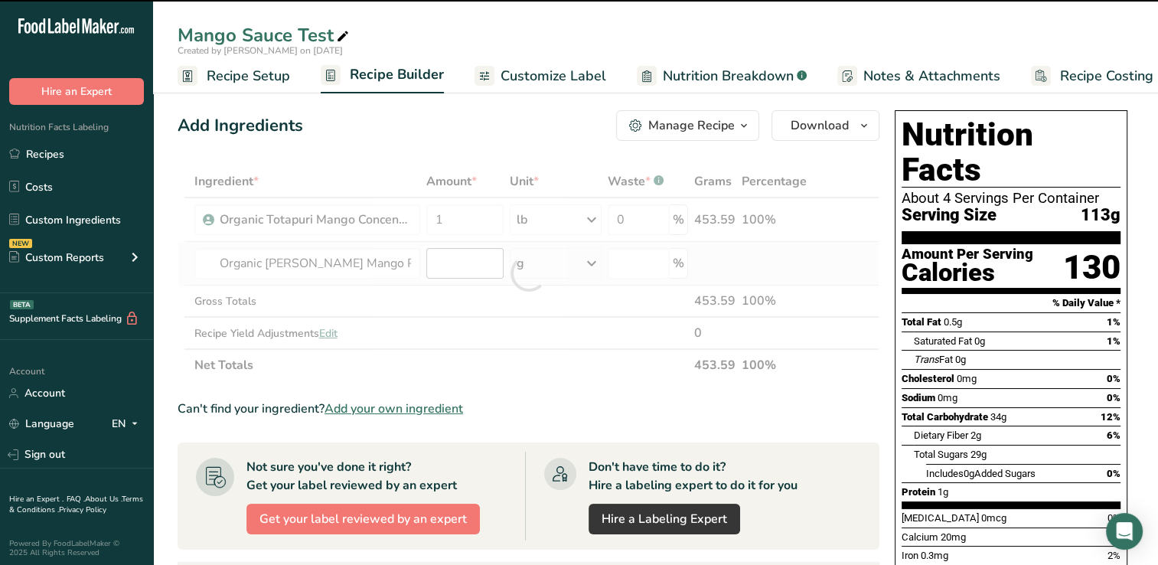
type input "0"
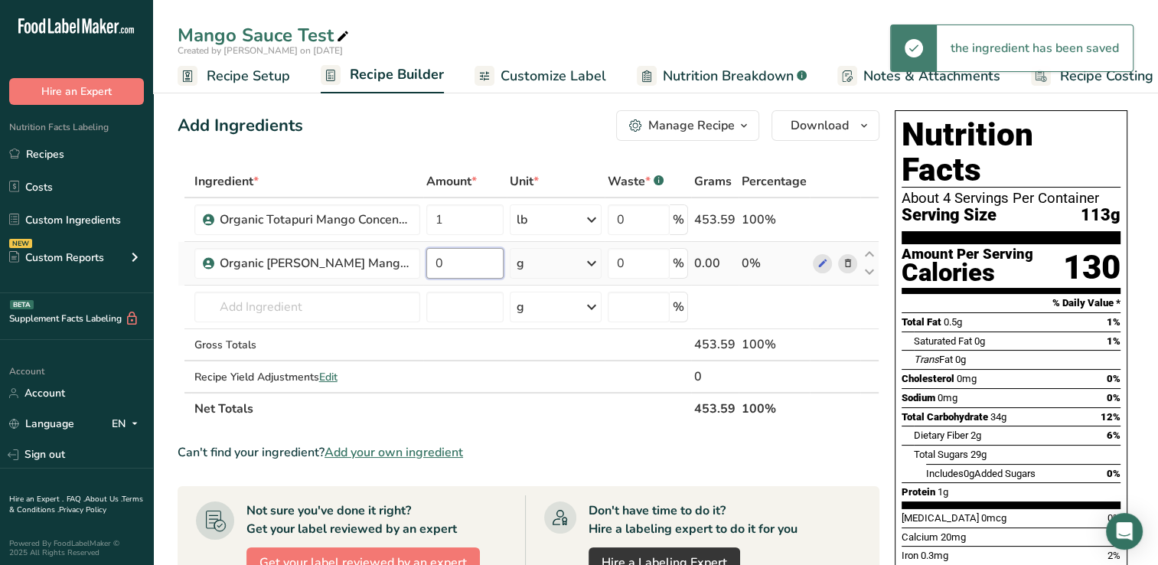
click at [449, 264] on input "0" at bounding box center [465, 263] width 78 height 31
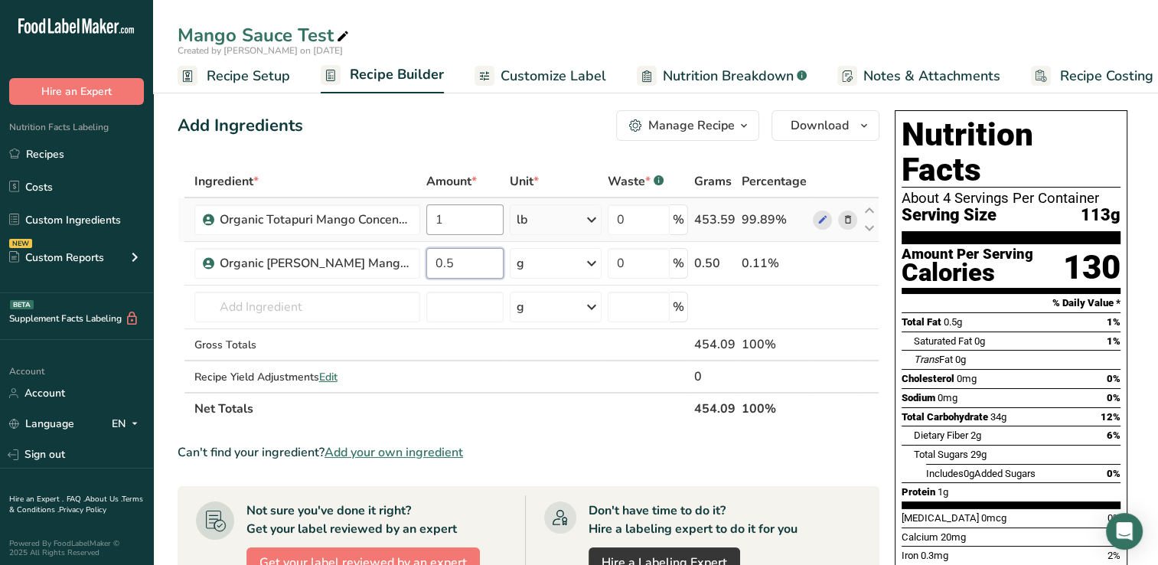
type input "0.5"
click at [447, 217] on div "Ingredient * Amount * Unit * Waste * .a-a{fill:#347362;}.b-a{fill:#fff;} Grams …" at bounding box center [529, 294] width 702 height 259
type input "0.5"
click at [456, 264] on div "Ingredient * Amount * Unit * Waste * .a-a{fill:#347362;}.b-a{fill:#fff;} Grams …" at bounding box center [529, 294] width 702 height 259
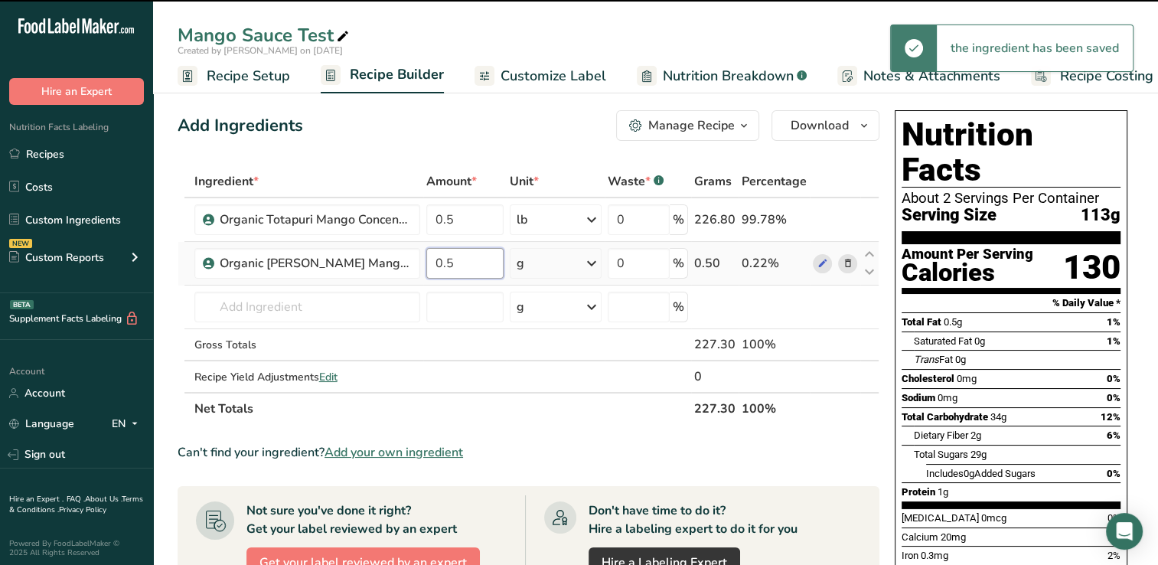
type input "0"
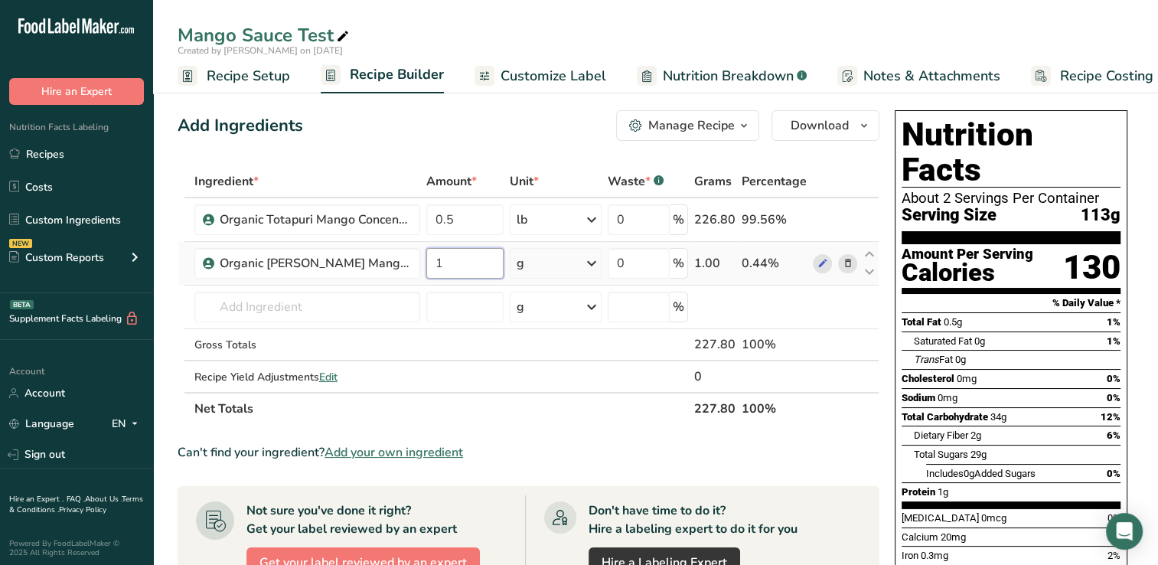
type input "1"
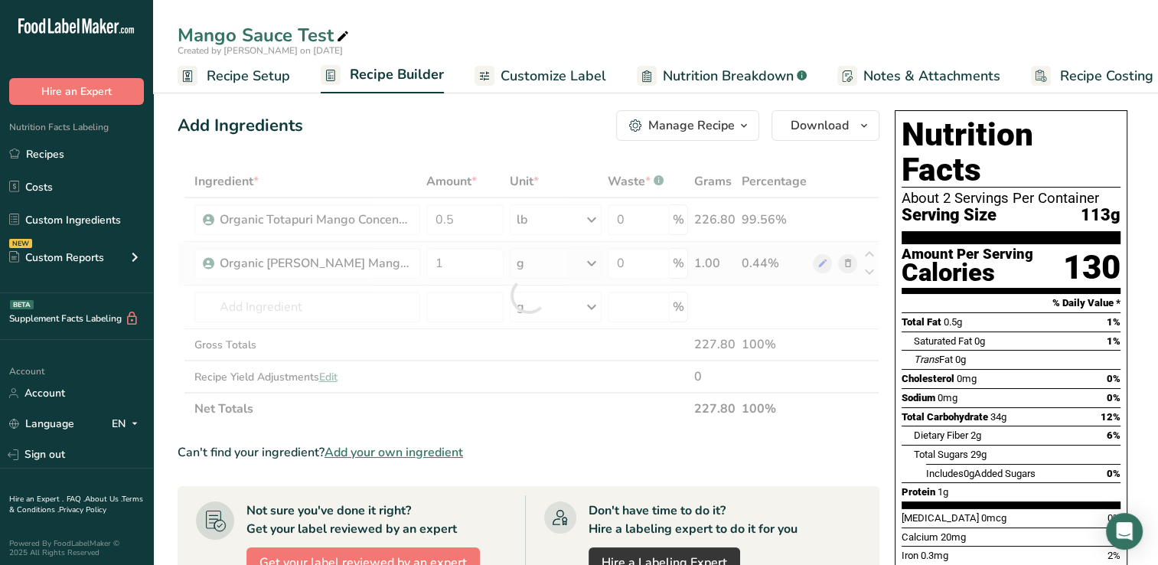
click at [594, 262] on div "Ingredient * Amount * Unit * Waste * .a-a{fill:#347362;}.b-a{fill:#fff;} Grams …" at bounding box center [529, 294] width 702 height 259
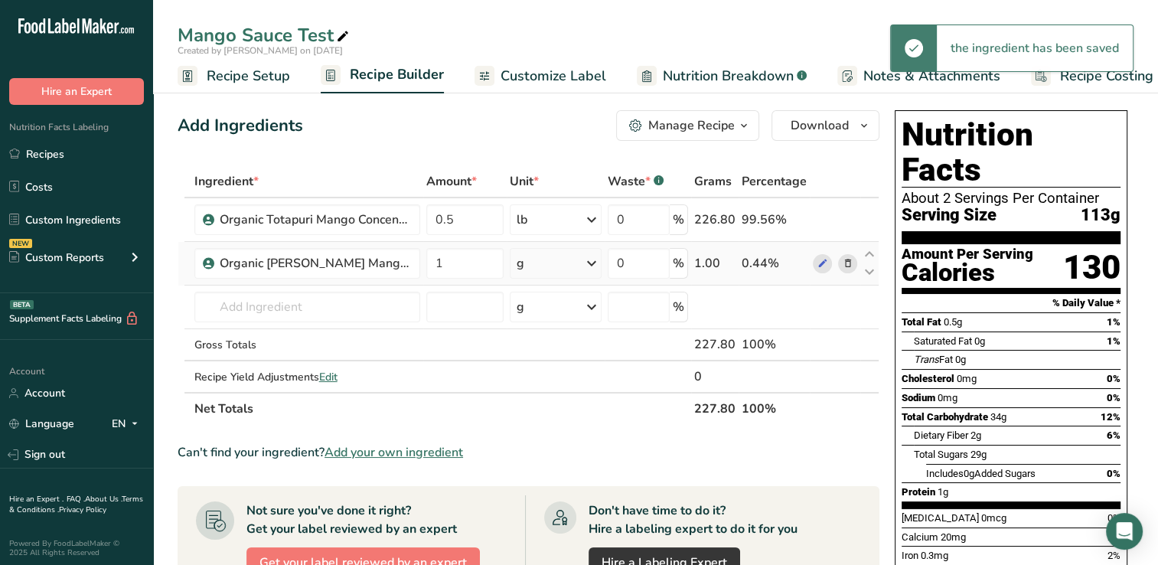
click at [594, 262] on icon at bounding box center [592, 264] width 18 height 28
click at [536, 383] on div "See more" at bounding box center [583, 385] width 129 height 16
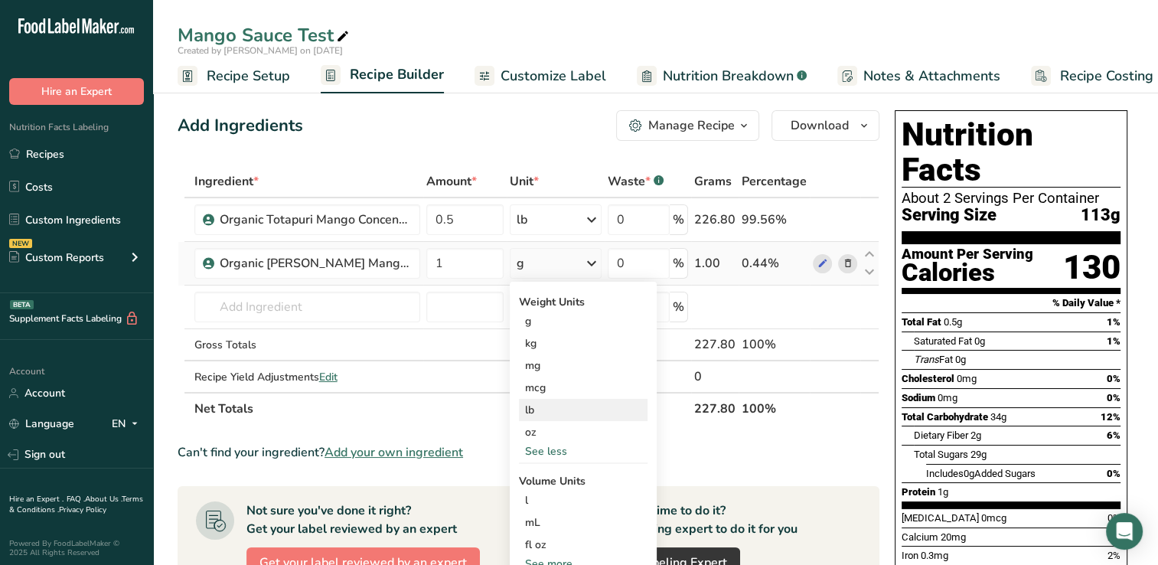
click at [534, 405] on div "lb" at bounding box center [583, 410] width 129 height 22
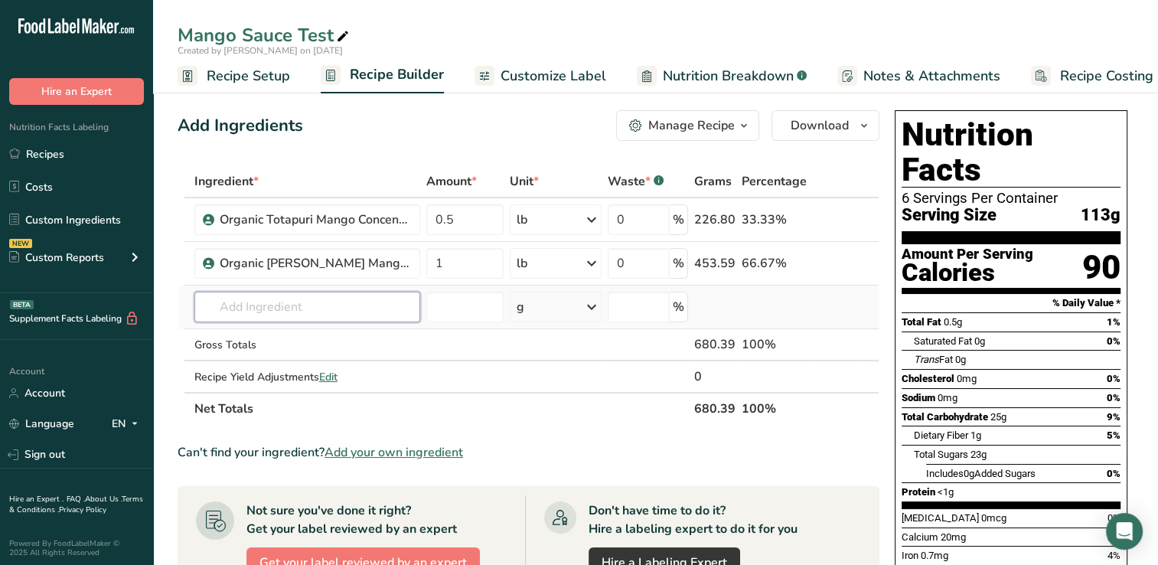
click at [231, 307] on input "text" at bounding box center [307, 307] width 226 height 31
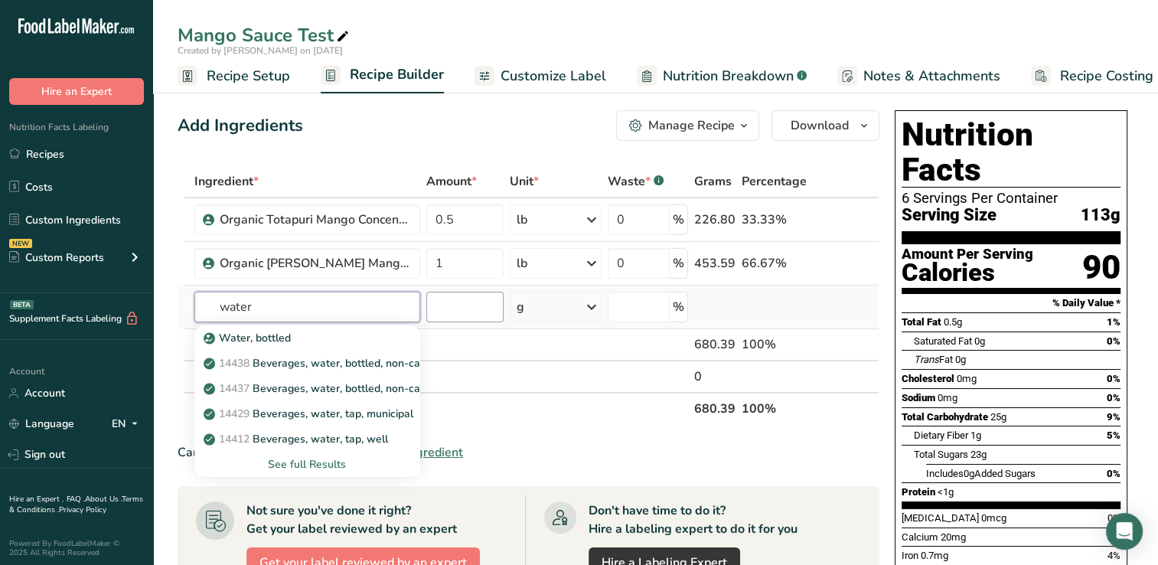
type input "water"
click at [447, 308] on input "number" at bounding box center [465, 307] width 78 height 31
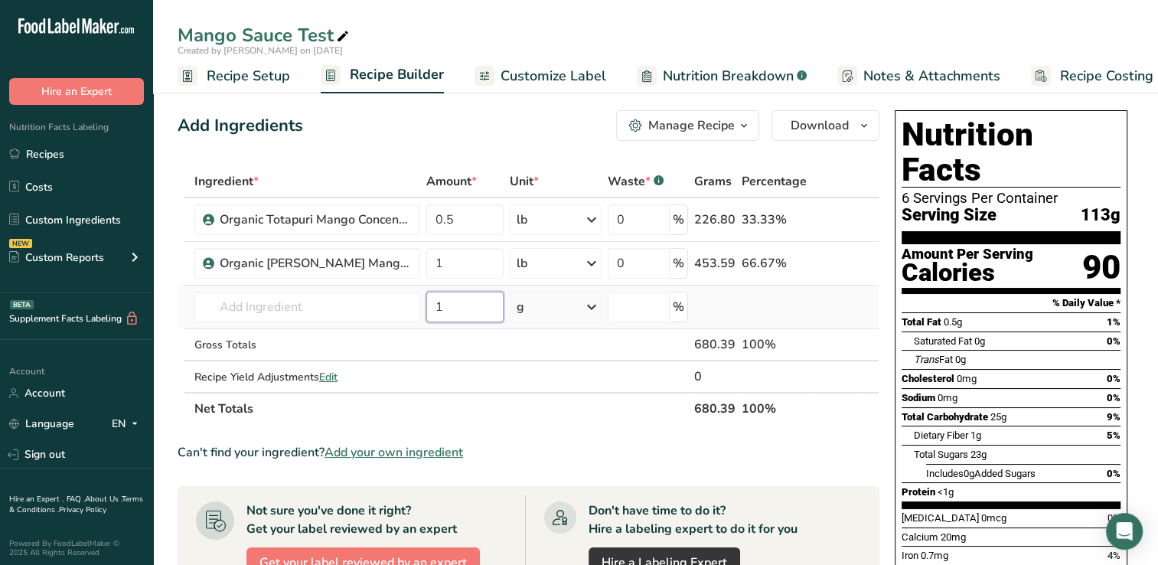
type input "1"
click at [595, 304] on icon at bounding box center [592, 307] width 18 height 28
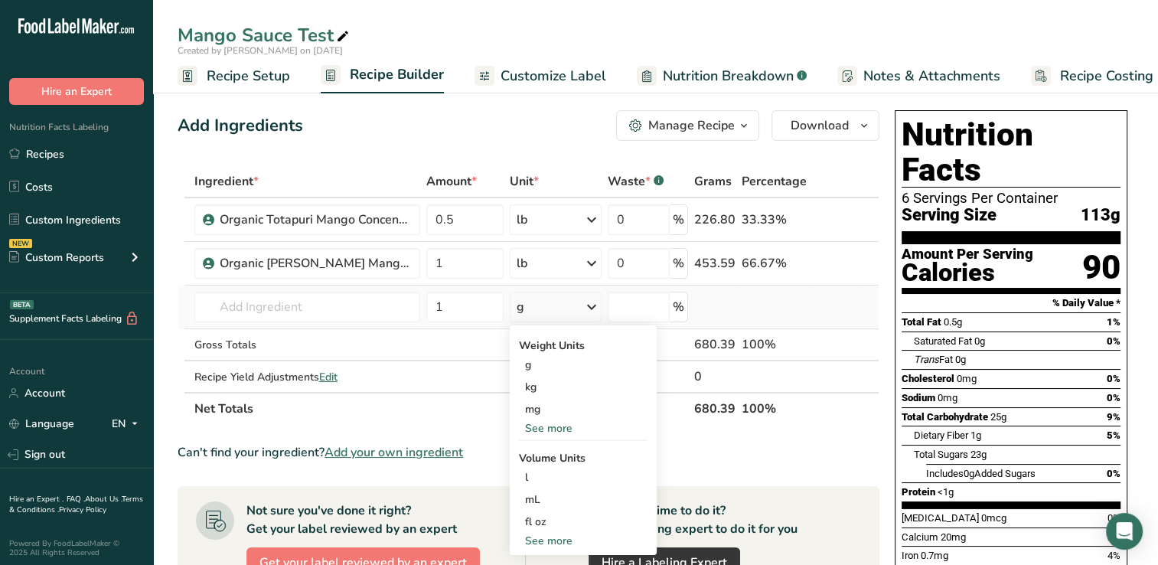
click at [540, 536] on div "See more" at bounding box center [583, 541] width 129 height 16
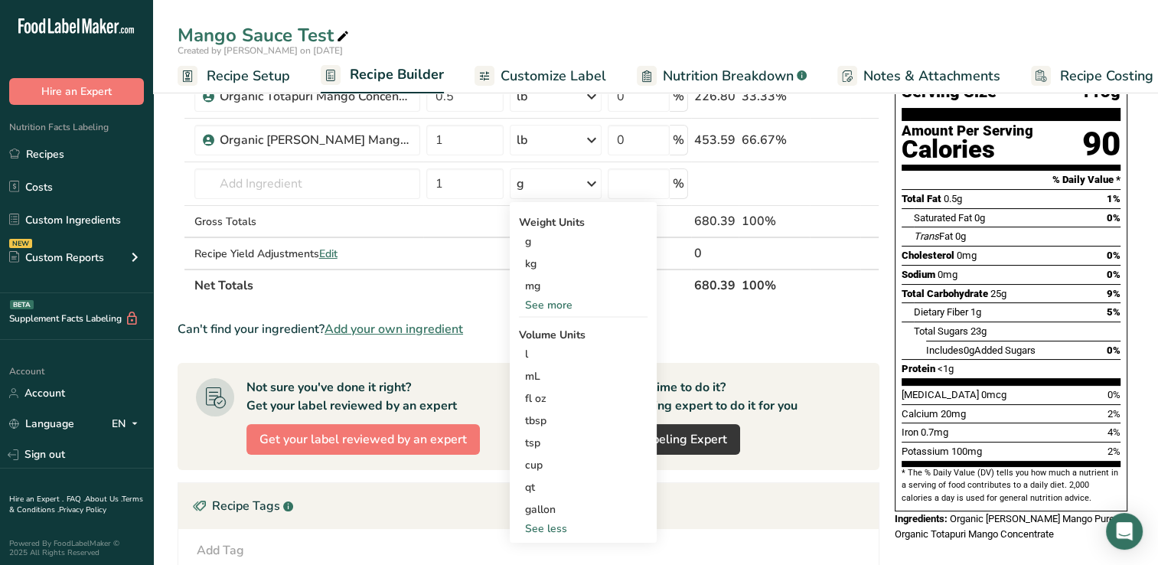
scroll to position [125, 0]
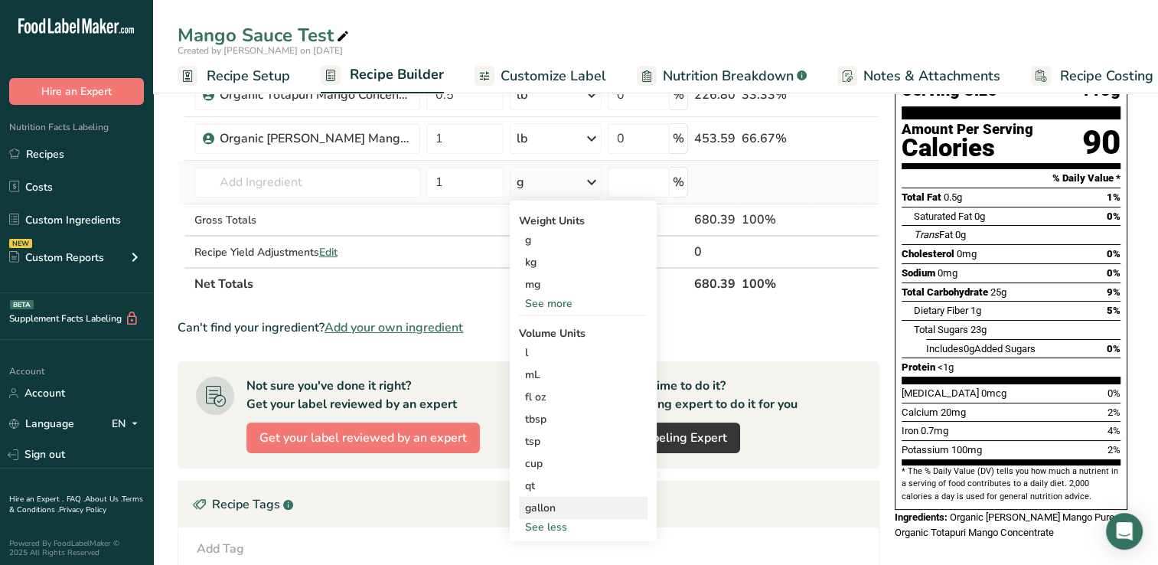
click at [542, 502] on div "gallon" at bounding box center [583, 508] width 116 height 16
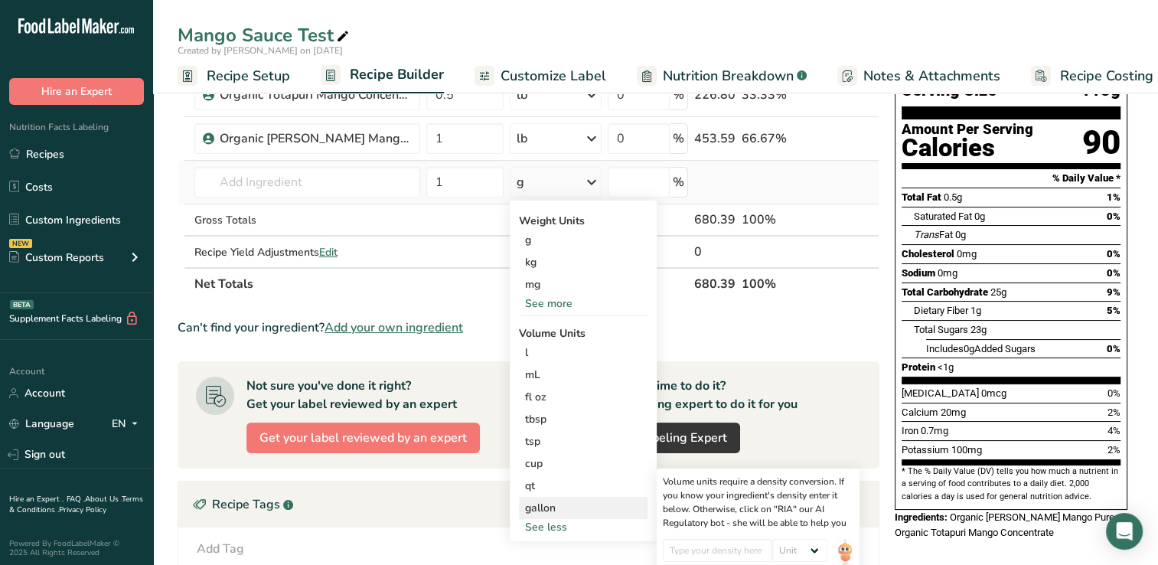
click at [545, 503] on div "gallon" at bounding box center [583, 508] width 116 height 16
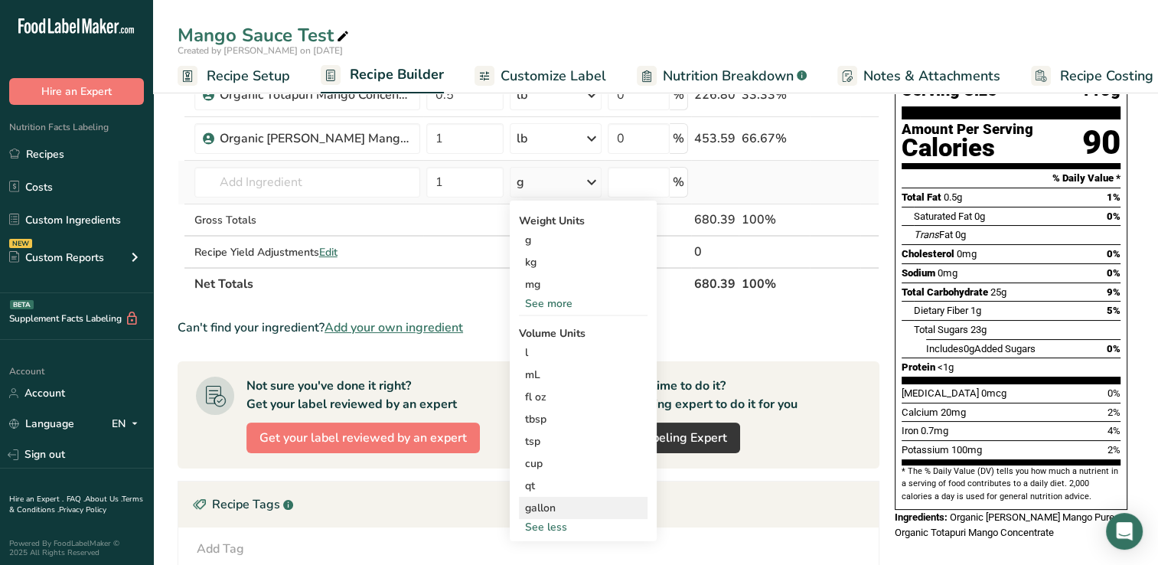
click at [566, 509] on div "gallon" at bounding box center [583, 508] width 116 height 16
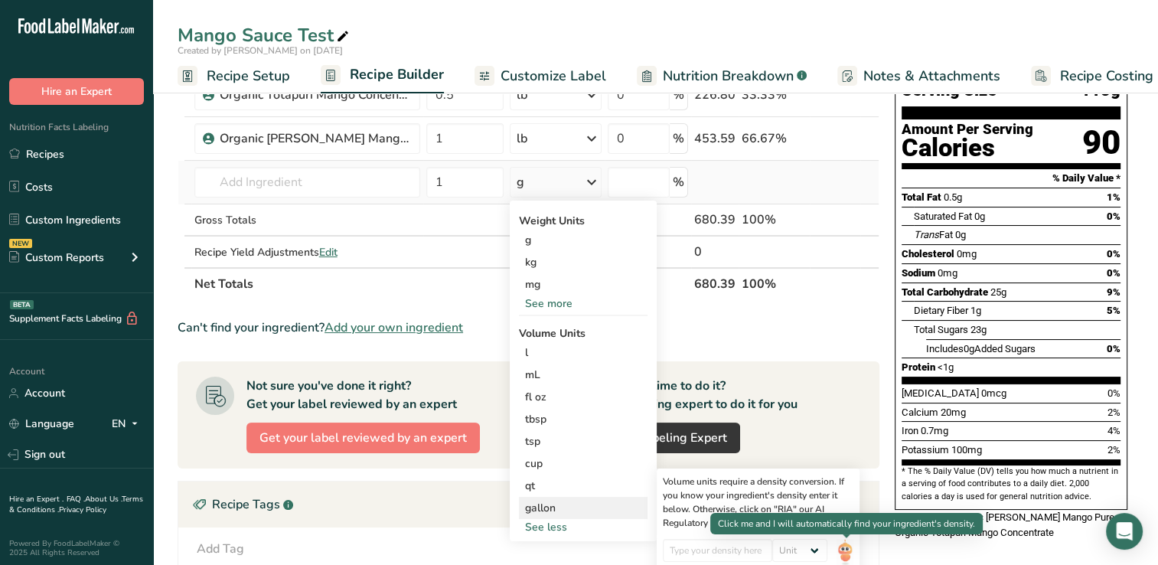
click at [848, 549] on img at bounding box center [845, 552] width 17 height 27
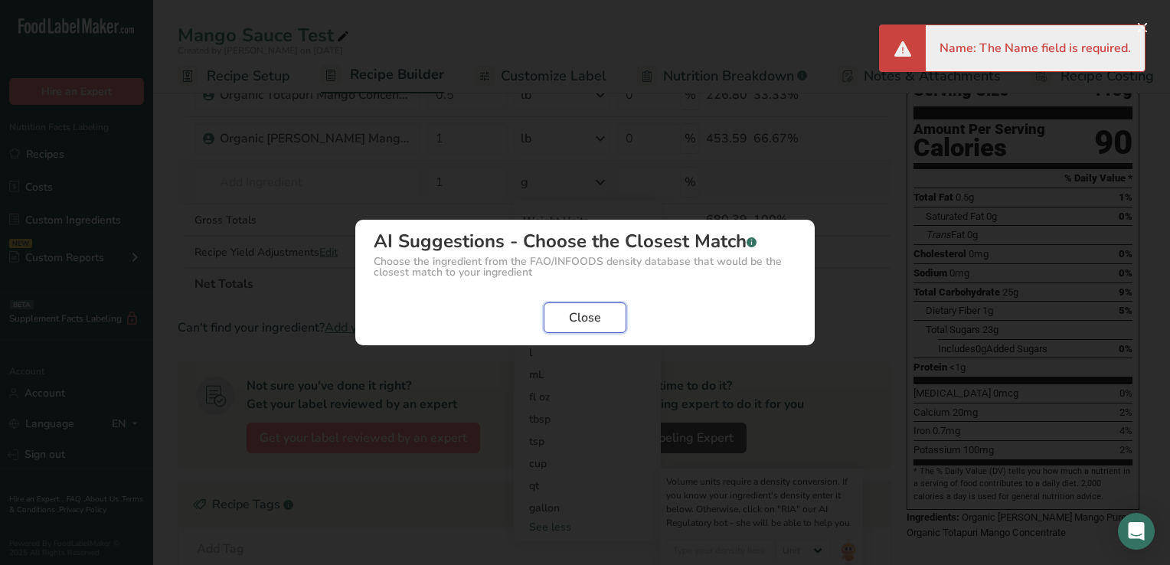
click at [583, 317] on span "Close" at bounding box center [585, 317] width 32 height 18
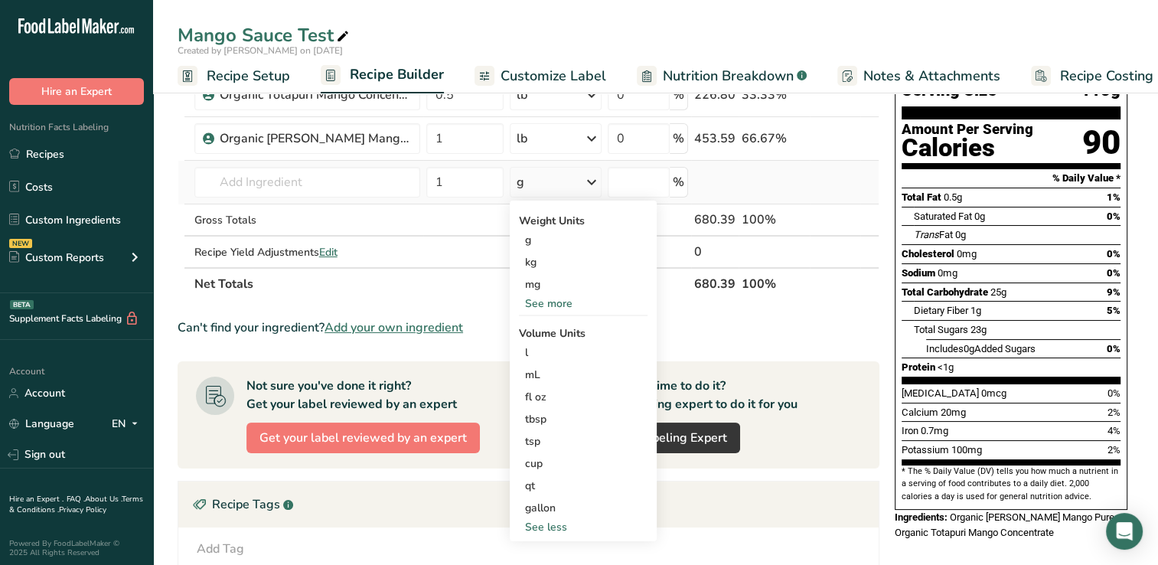
click at [747, 314] on section "Ingredient * Amount * Unit * Waste * .a-a{fill:#347362;}.b-a{fill:#fff;} Grams …" at bounding box center [529, 437] width 702 height 793
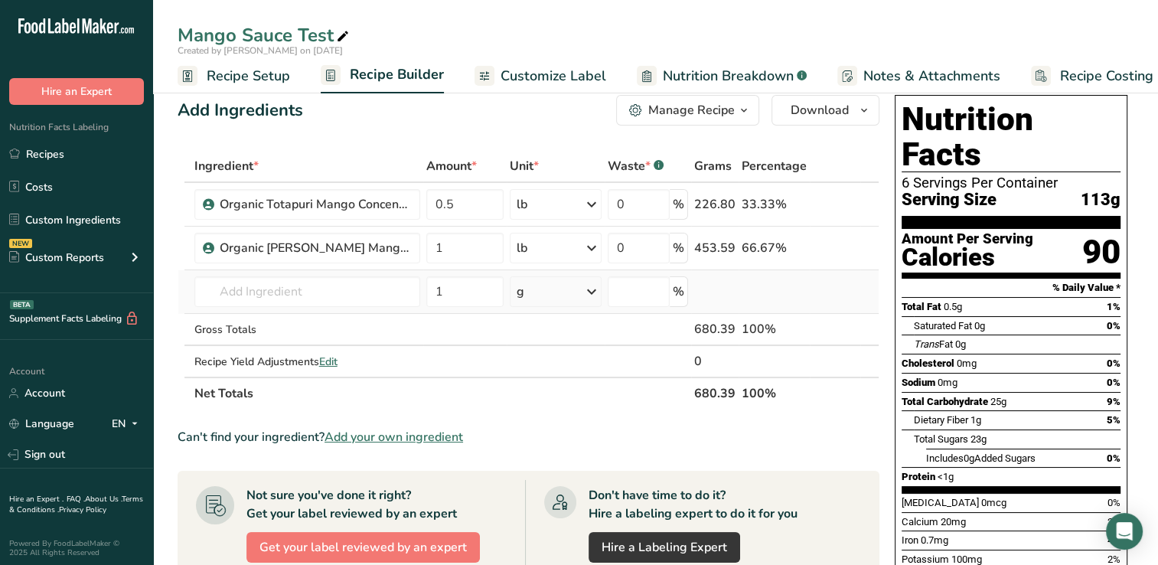
scroll to position [0, 0]
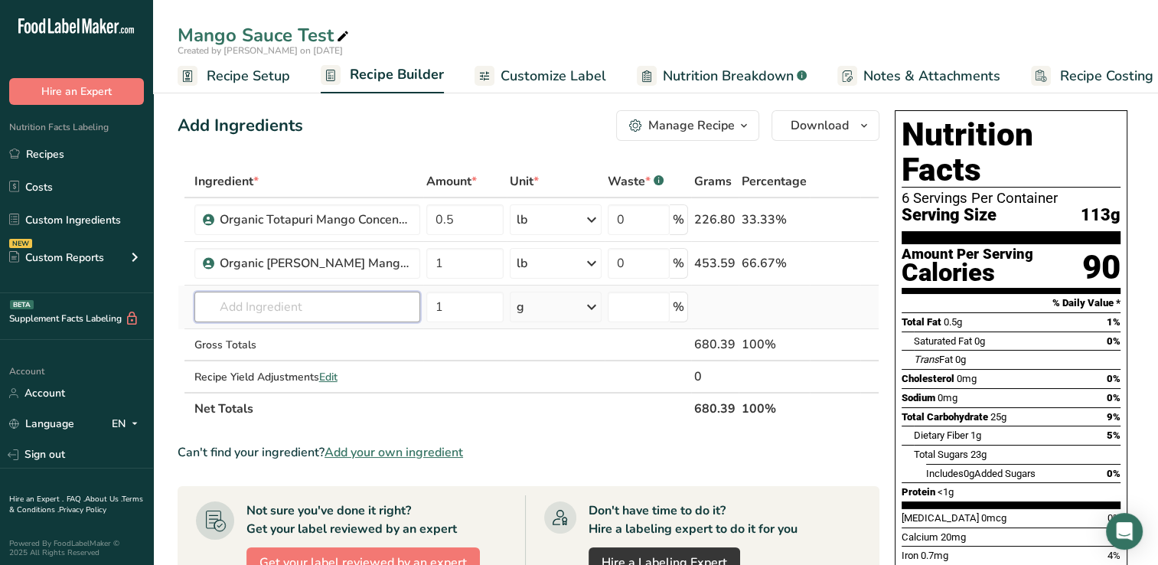
click at [234, 303] on input "text" at bounding box center [307, 307] width 226 height 31
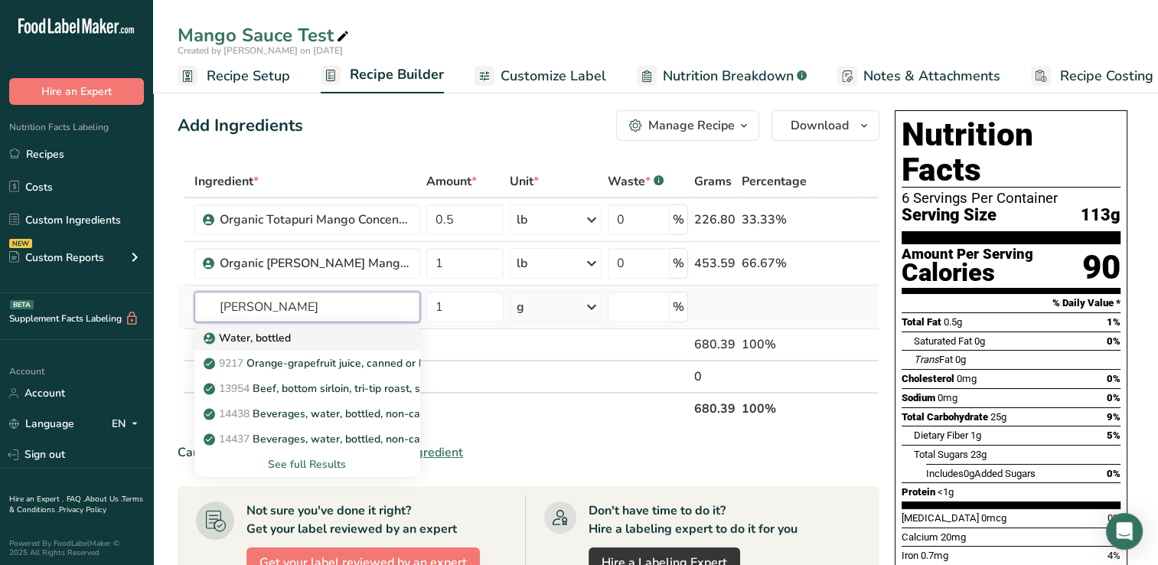
type input "bott"
click at [265, 335] on p "Water, bottled" at bounding box center [249, 338] width 84 height 16
type input "Water, bottled"
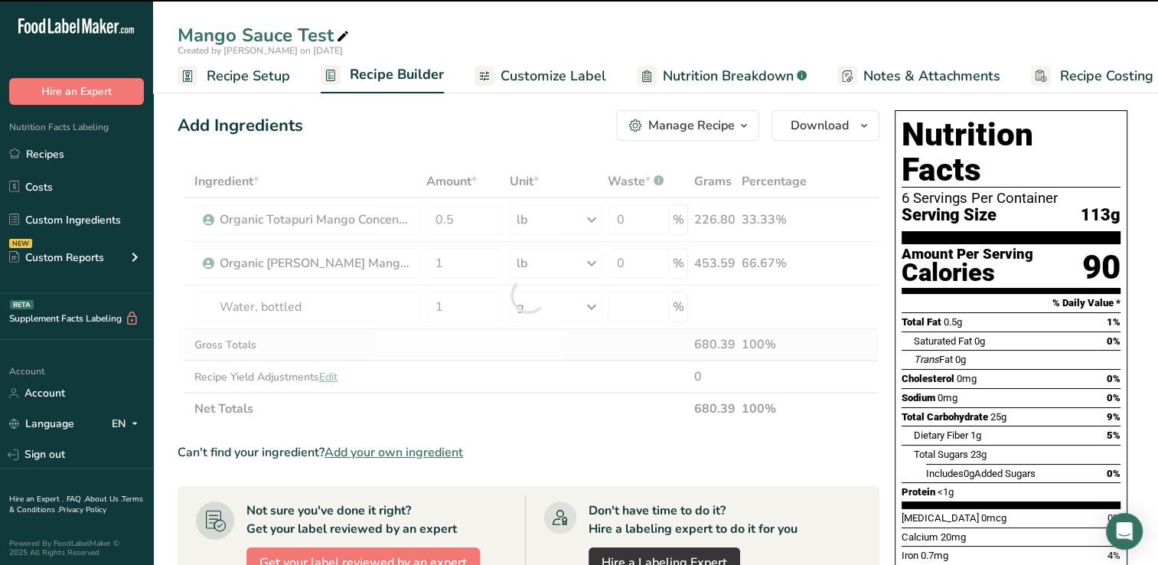
type input "0"
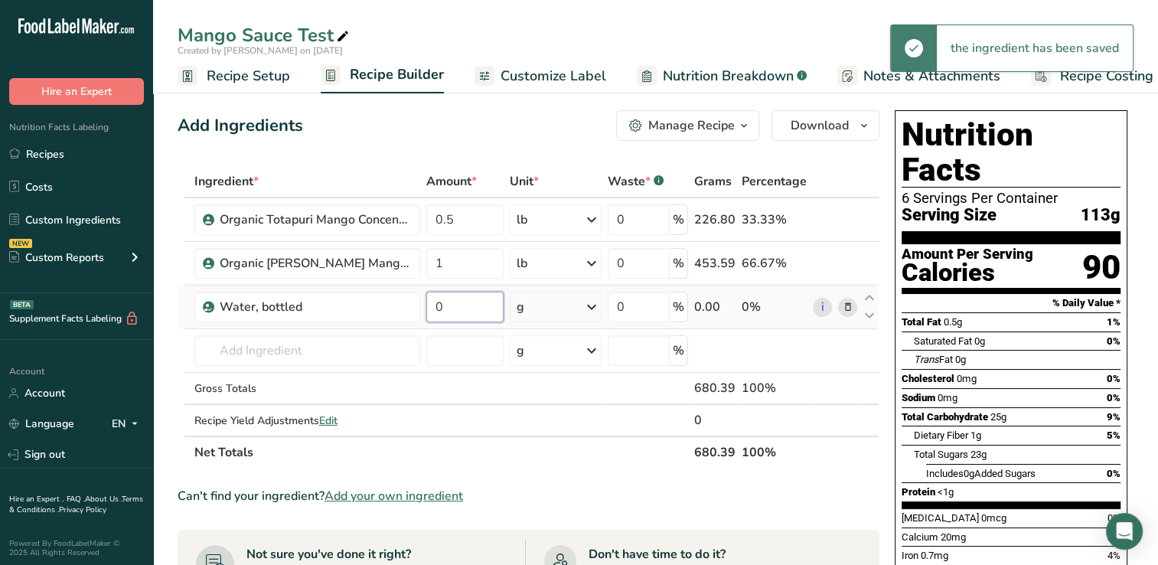
click at [450, 308] on input "0" at bounding box center [465, 307] width 78 height 31
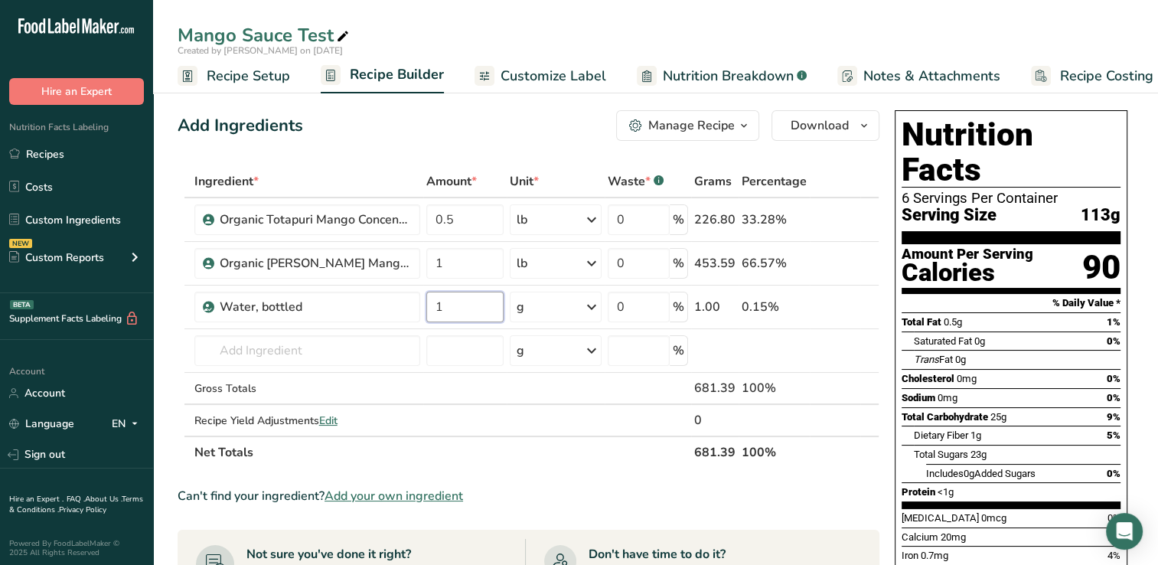
type input "1"
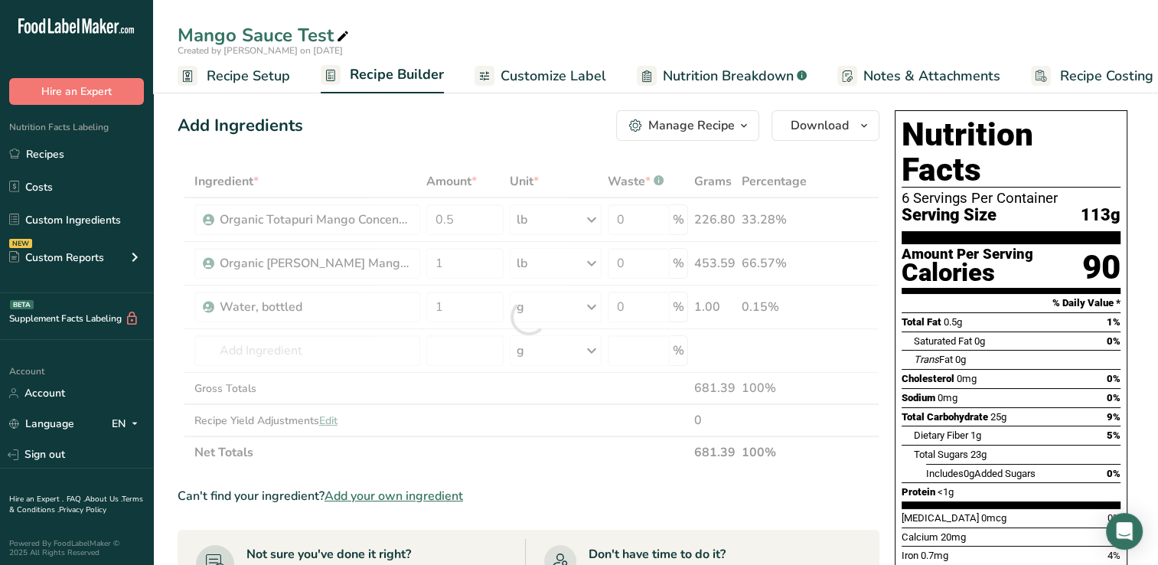
click at [596, 305] on div "Ingredient * Amount * Unit * Waste * .a-a{fill:#347362;}.b-a{fill:#fff;} Grams …" at bounding box center [529, 316] width 702 height 303
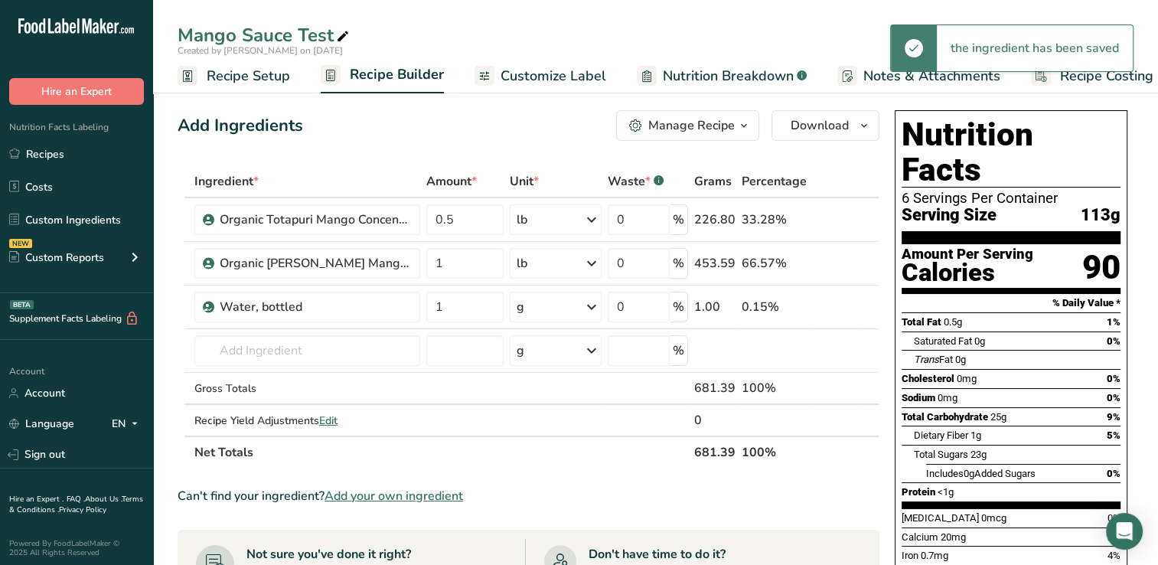
click at [596, 305] on icon at bounding box center [592, 307] width 18 height 28
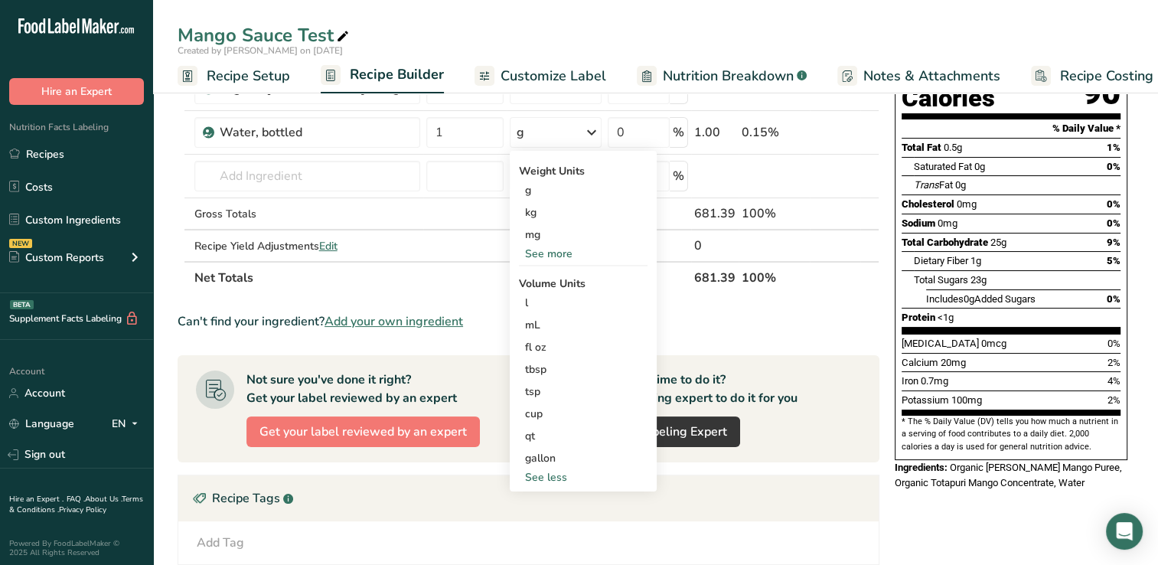
scroll to position [176, 0]
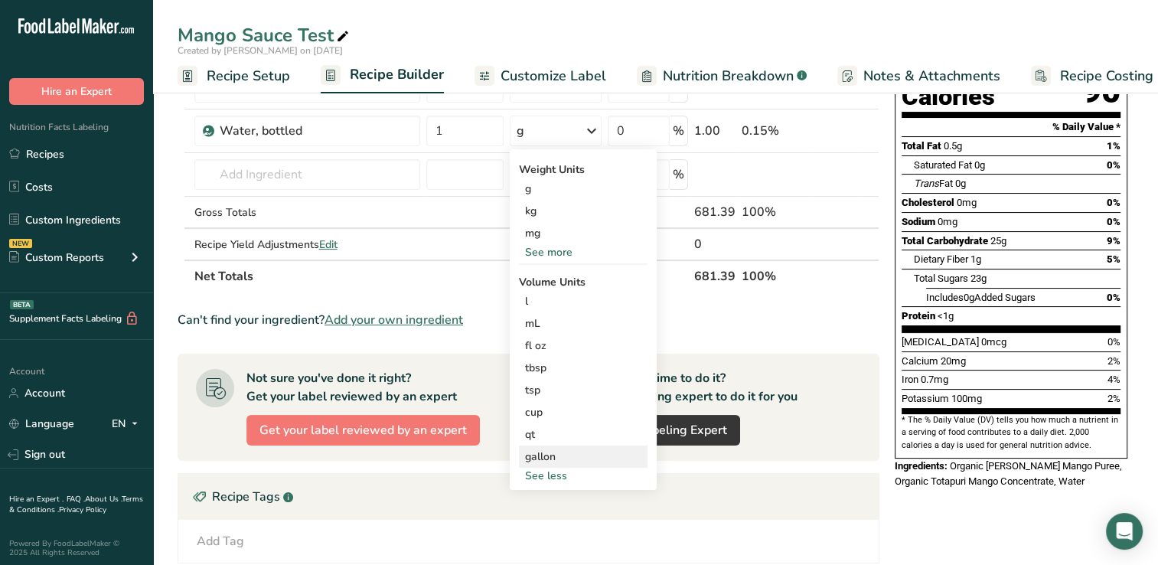
click at [546, 450] on div "gallon" at bounding box center [583, 457] width 116 height 16
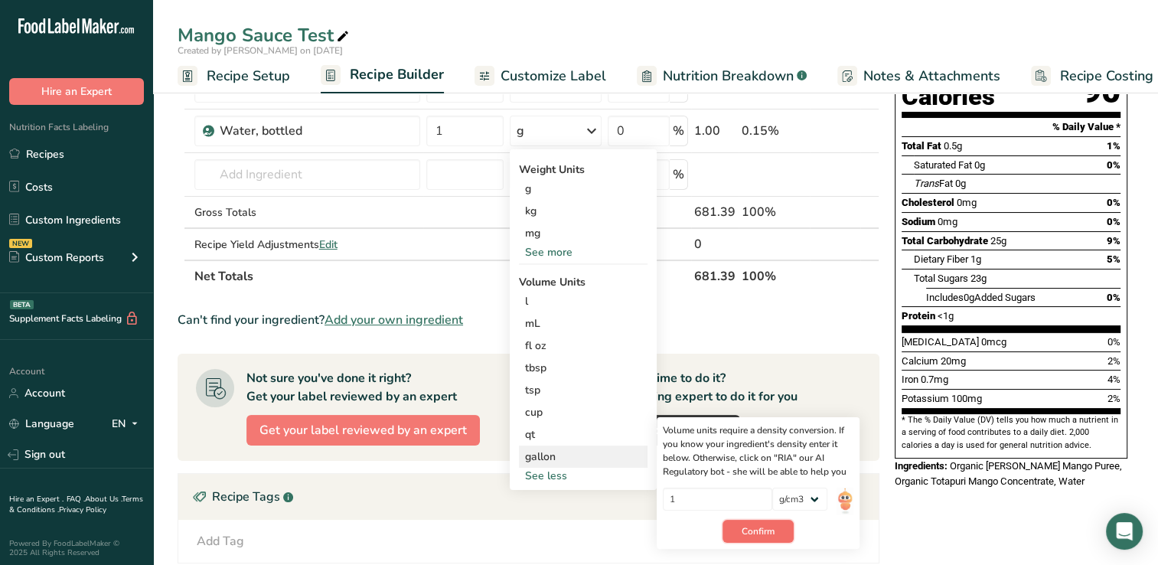
click at [765, 527] on span "Confirm" at bounding box center [758, 531] width 33 height 14
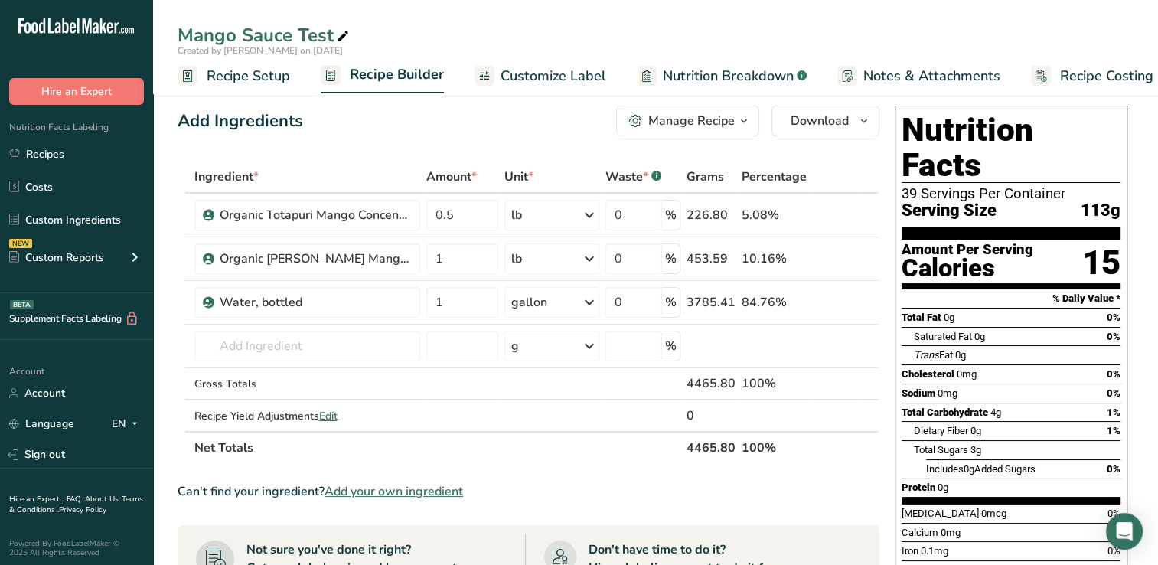
scroll to position [0, 0]
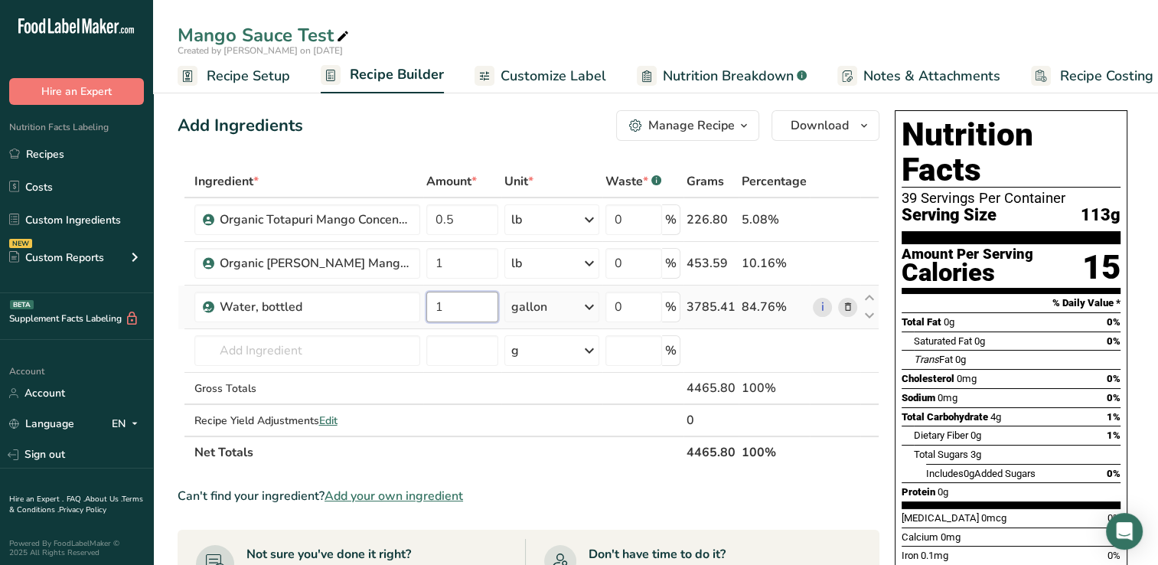
click at [444, 307] on input "1" at bounding box center [462, 307] width 73 height 31
type input "0.5"
click at [285, 357] on div "Ingredient * Amount * Unit * Waste * .a-a{fill:#347362;}.b-a{fill:#fff;} Grams …" at bounding box center [529, 316] width 702 height 303
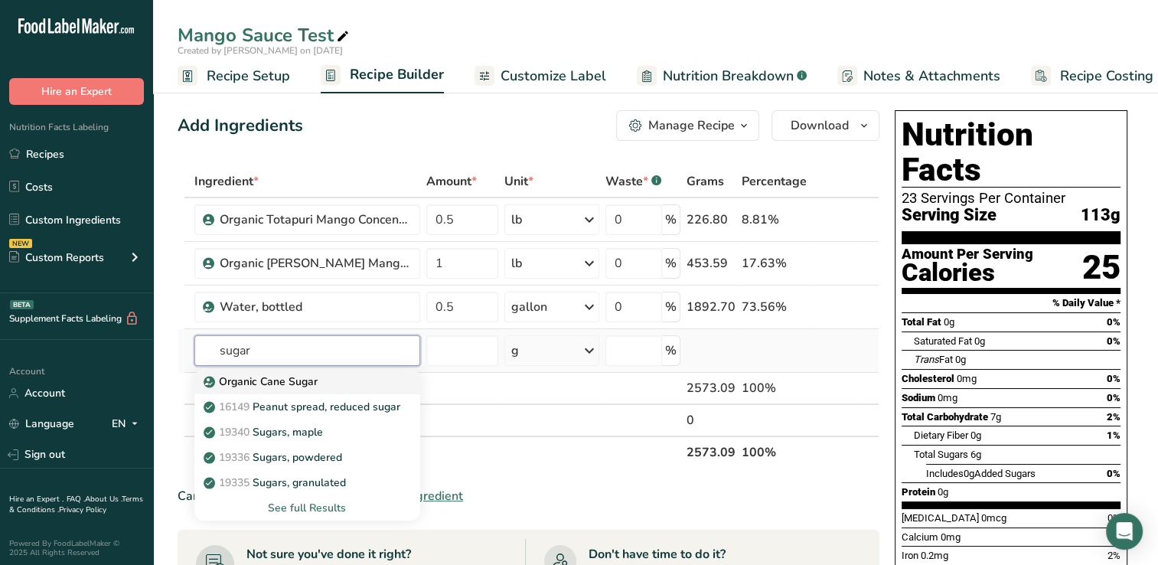
type input "sugar"
click at [318, 378] on div "Organic Cane Sugar" at bounding box center [295, 382] width 177 height 16
type input "Organic Cane Sugar"
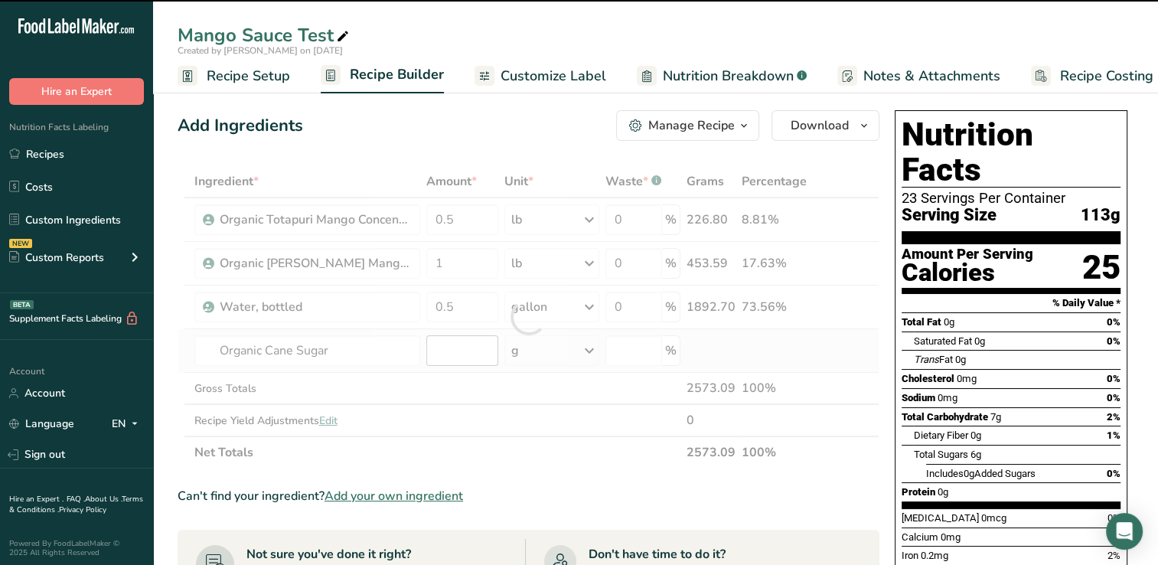
type input "0"
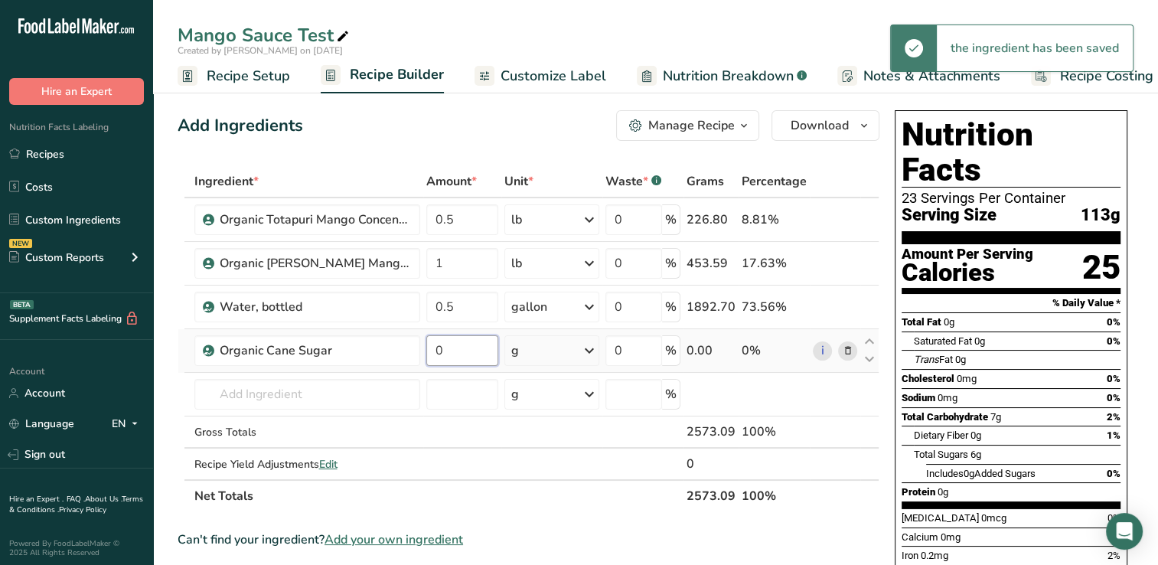
click at [451, 351] on input "0" at bounding box center [462, 350] width 73 height 31
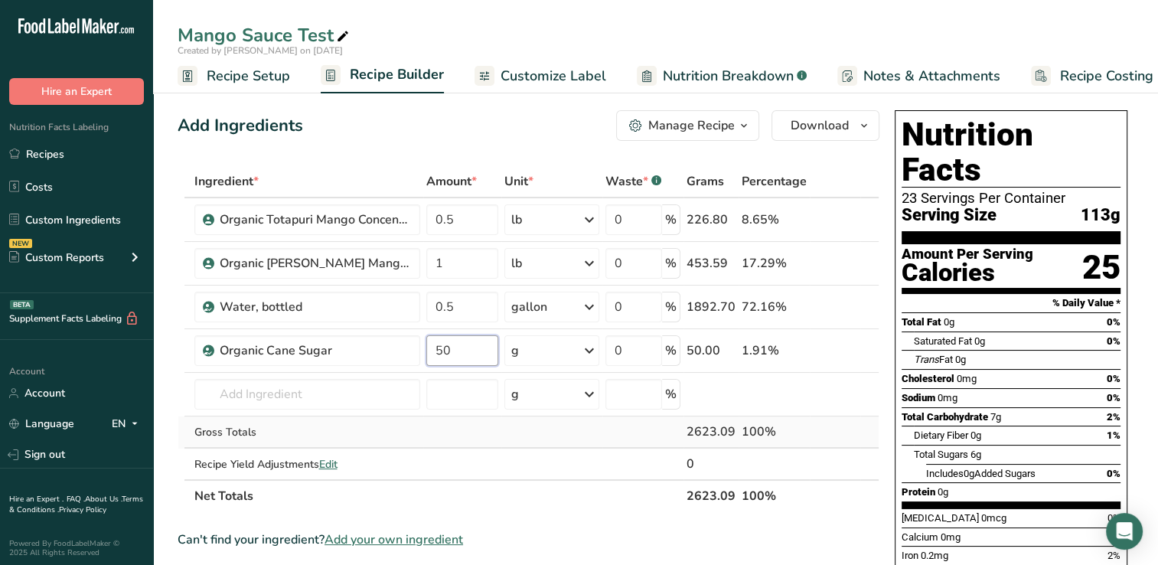
type input "50"
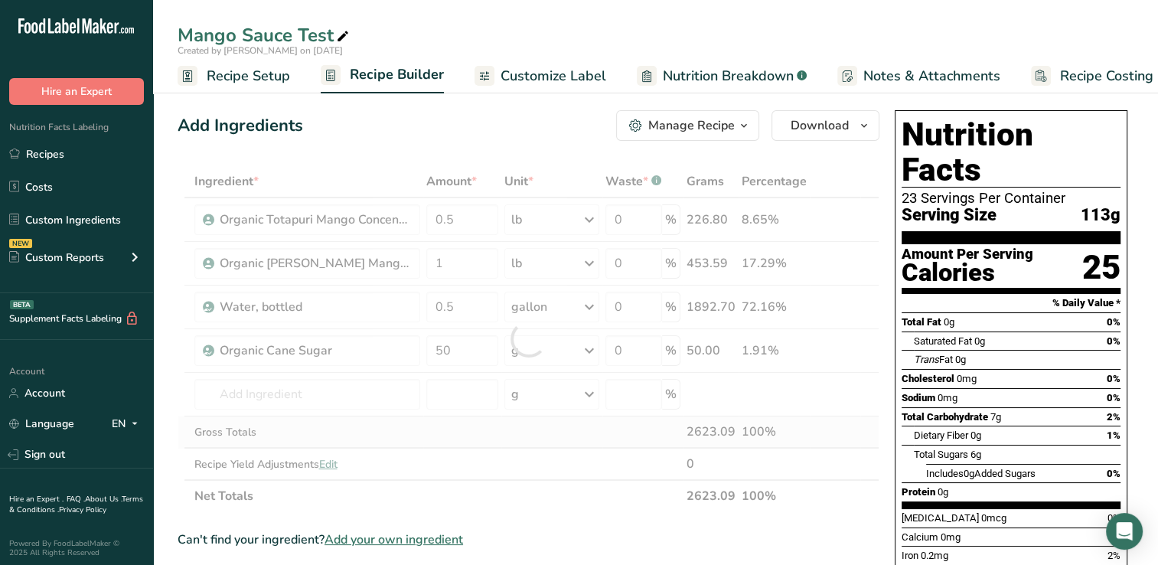
click at [498, 439] on div "Ingredient * Amount * Unit * Waste * .a-a{fill:#347362;}.b-a{fill:#fff;} Grams …" at bounding box center [529, 338] width 702 height 347
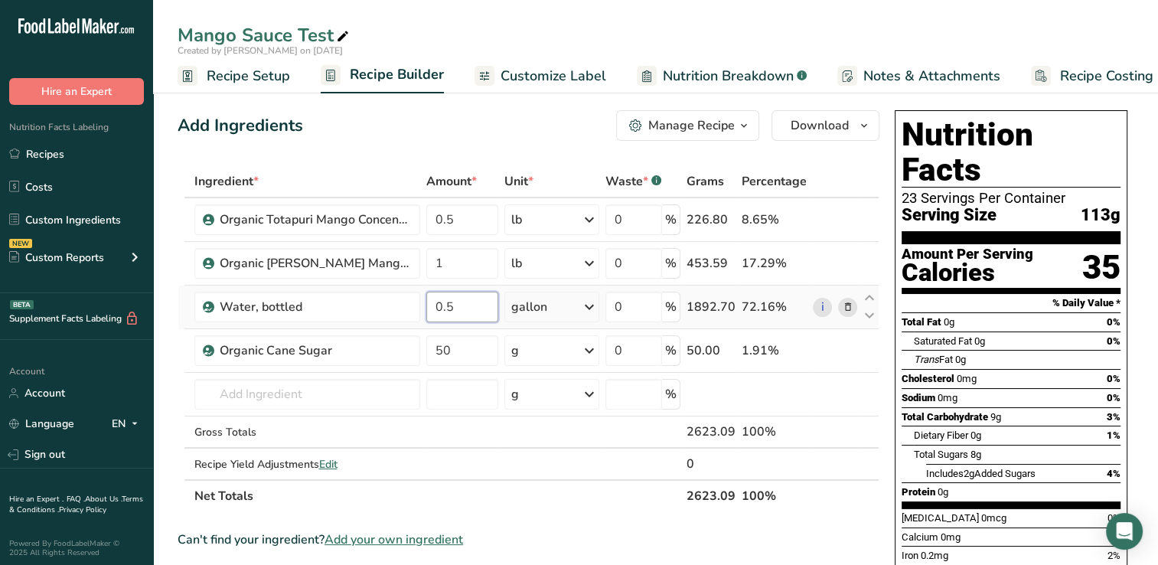
click at [455, 305] on input "0.5" at bounding box center [462, 307] width 73 height 31
type input "0.25"
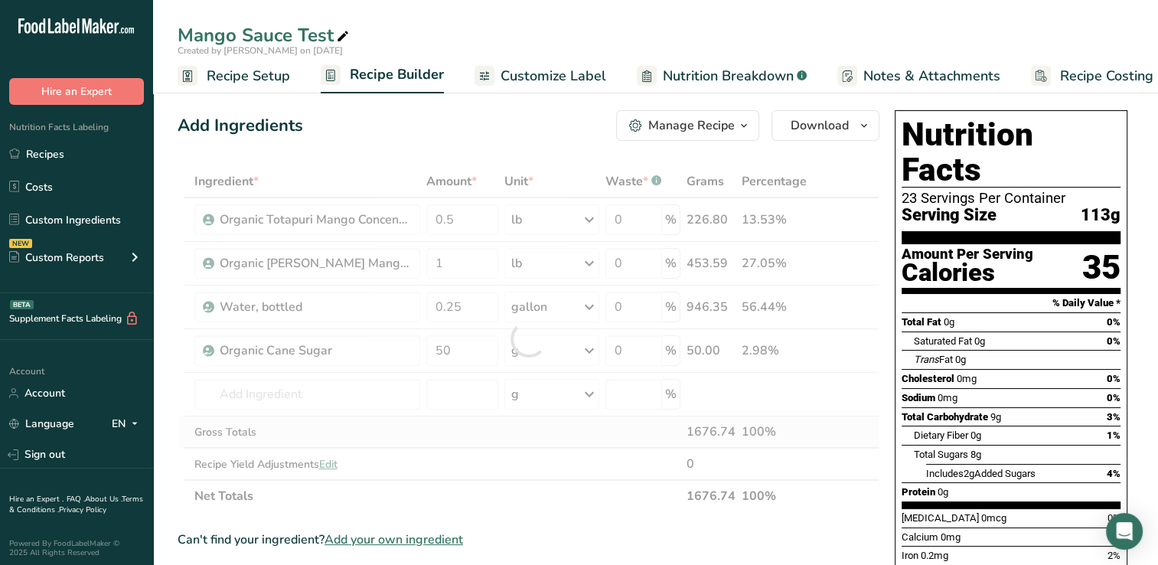
click at [457, 423] on div "Ingredient * Amount * Unit * Waste * .a-a{fill:#347362;}.b-a{fill:#fff;} Grams …" at bounding box center [529, 338] width 702 height 347
